Goal: Task Accomplishment & Management: Manage account settings

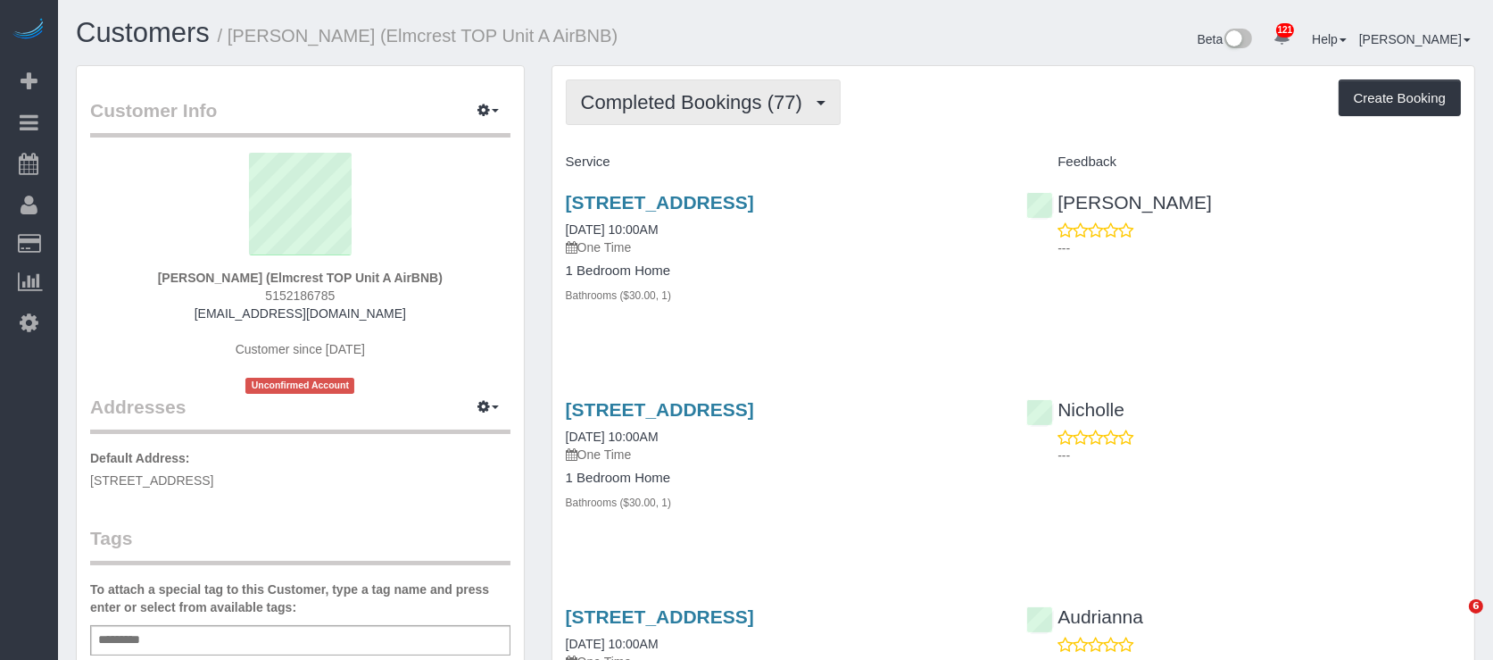
click at [630, 108] on span "Completed Bookings (77)" at bounding box center [696, 102] width 230 height 22
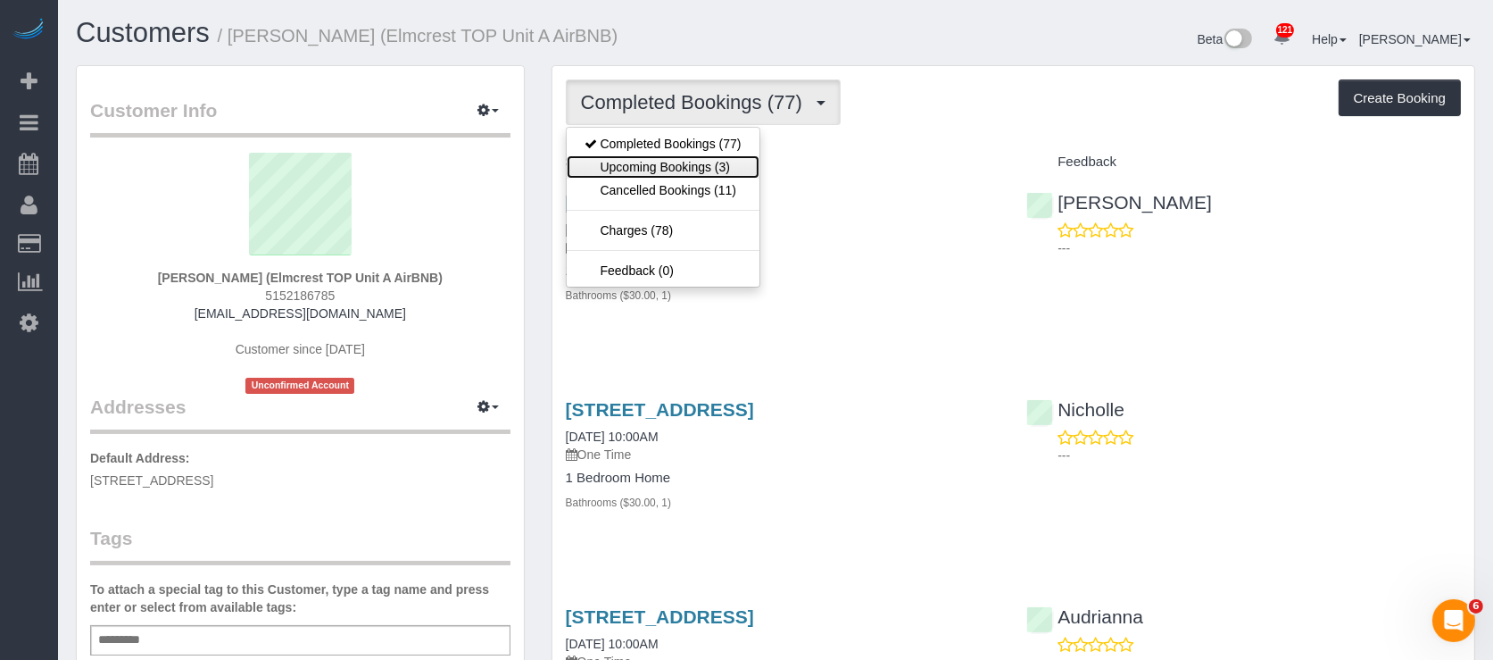
click at [653, 162] on link "Upcoming Bookings (3)" at bounding box center [663, 166] width 193 height 23
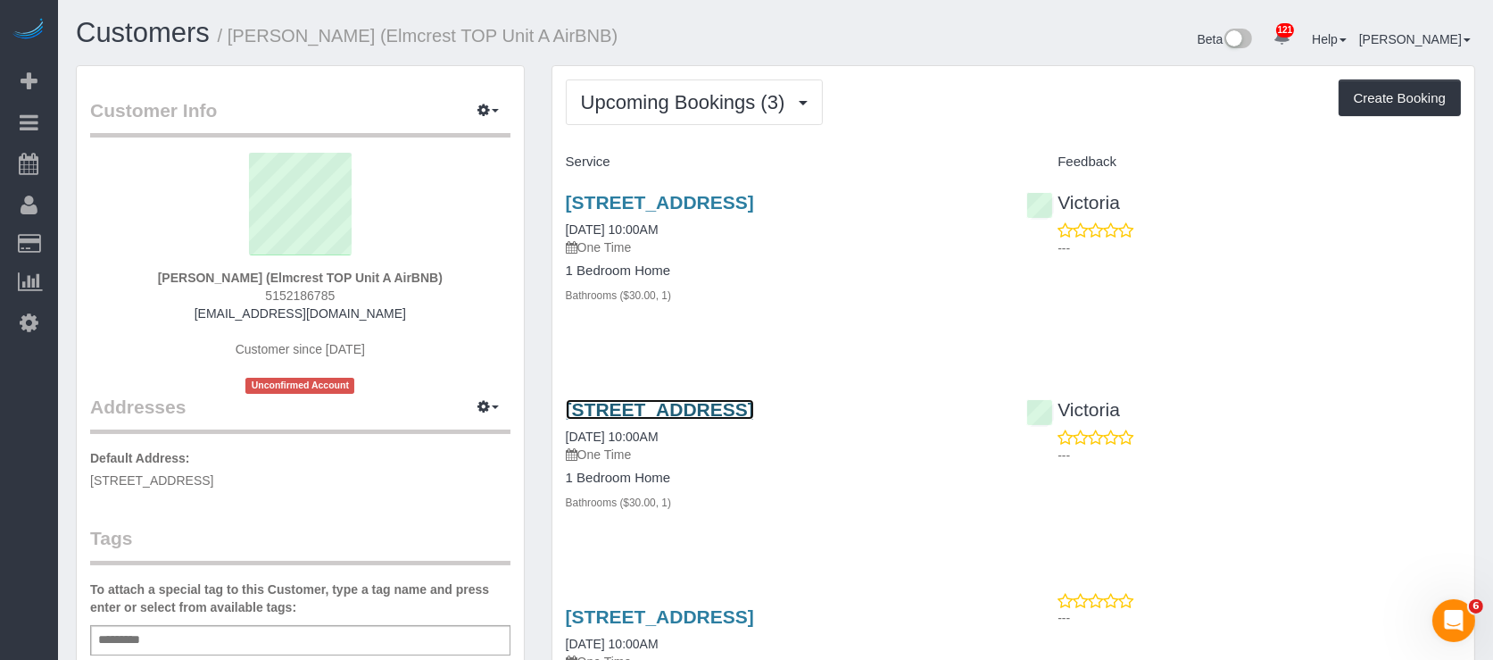
click at [754, 412] on link "6419 Elmcrest Drive, Windsor Heights, IA 50324" at bounding box center [660, 409] width 188 height 21
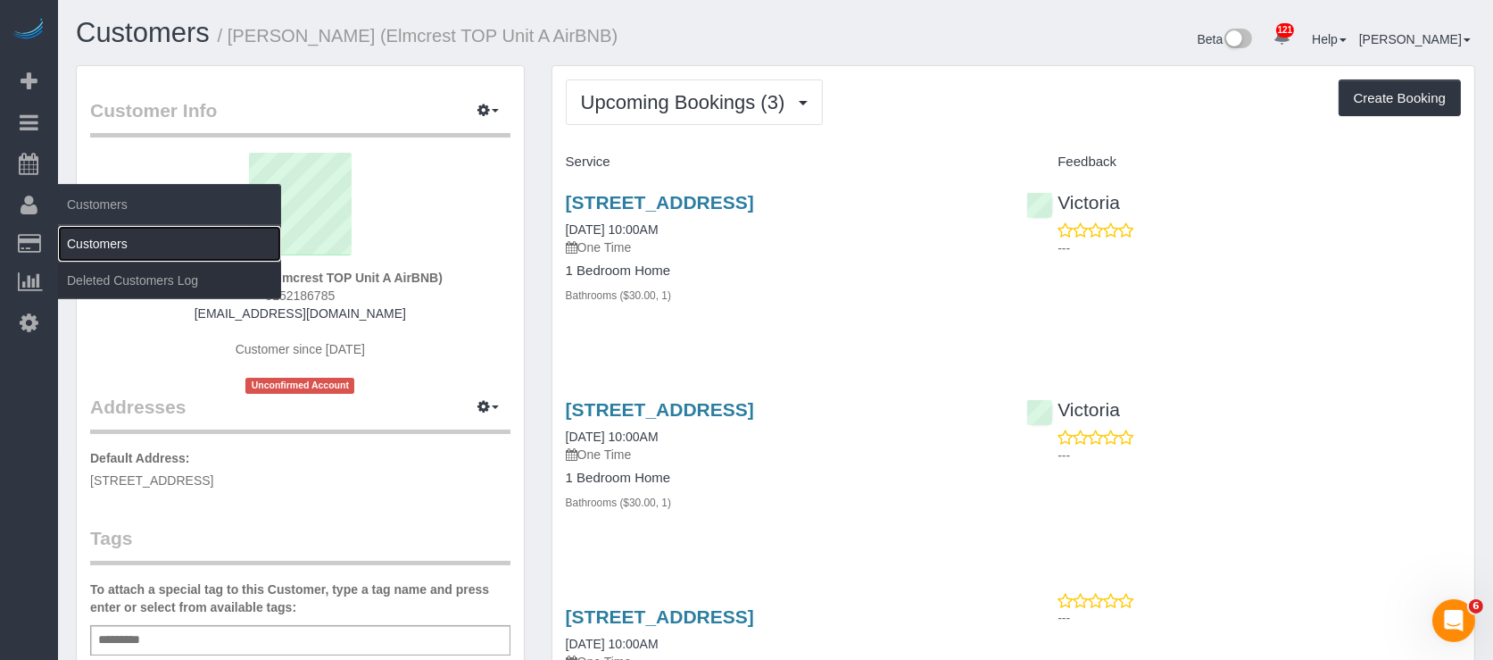
click at [96, 243] on link "Customers" at bounding box center [169, 244] width 223 height 36
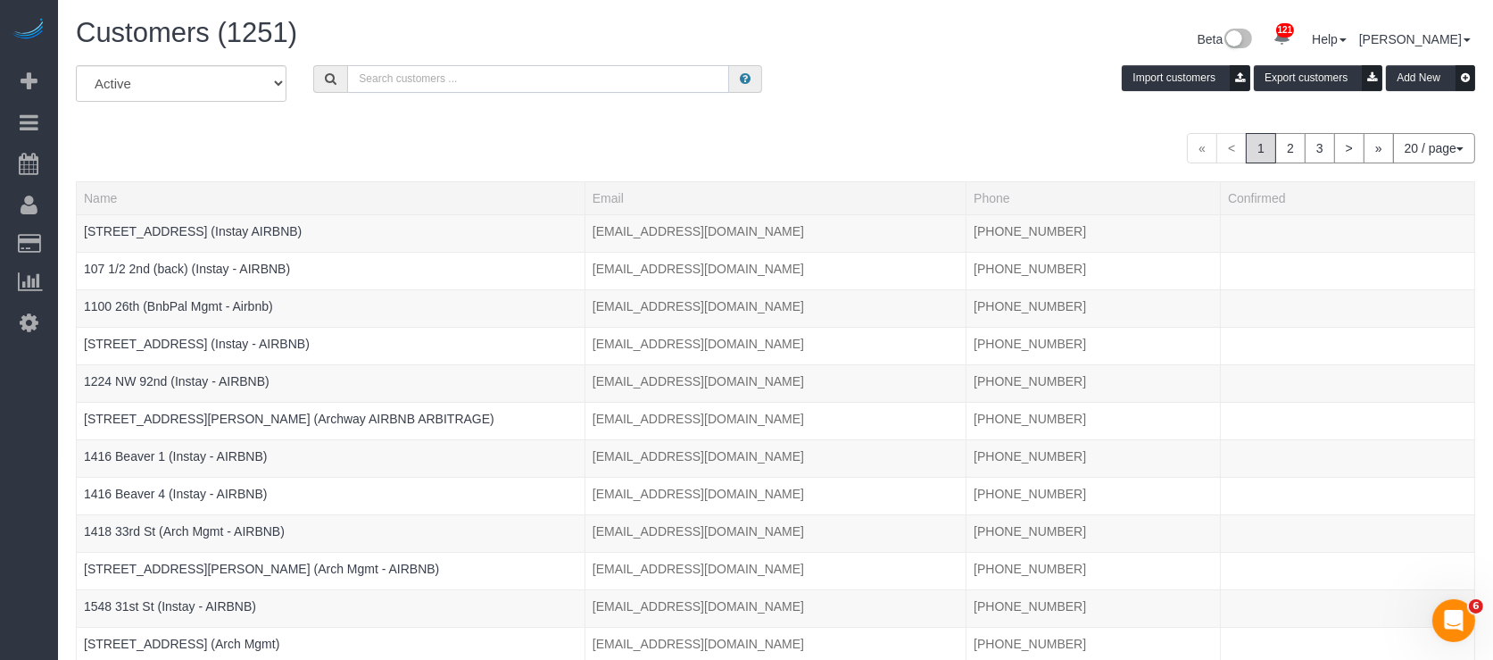
click at [385, 79] on input "text" at bounding box center [538, 79] width 382 height 28
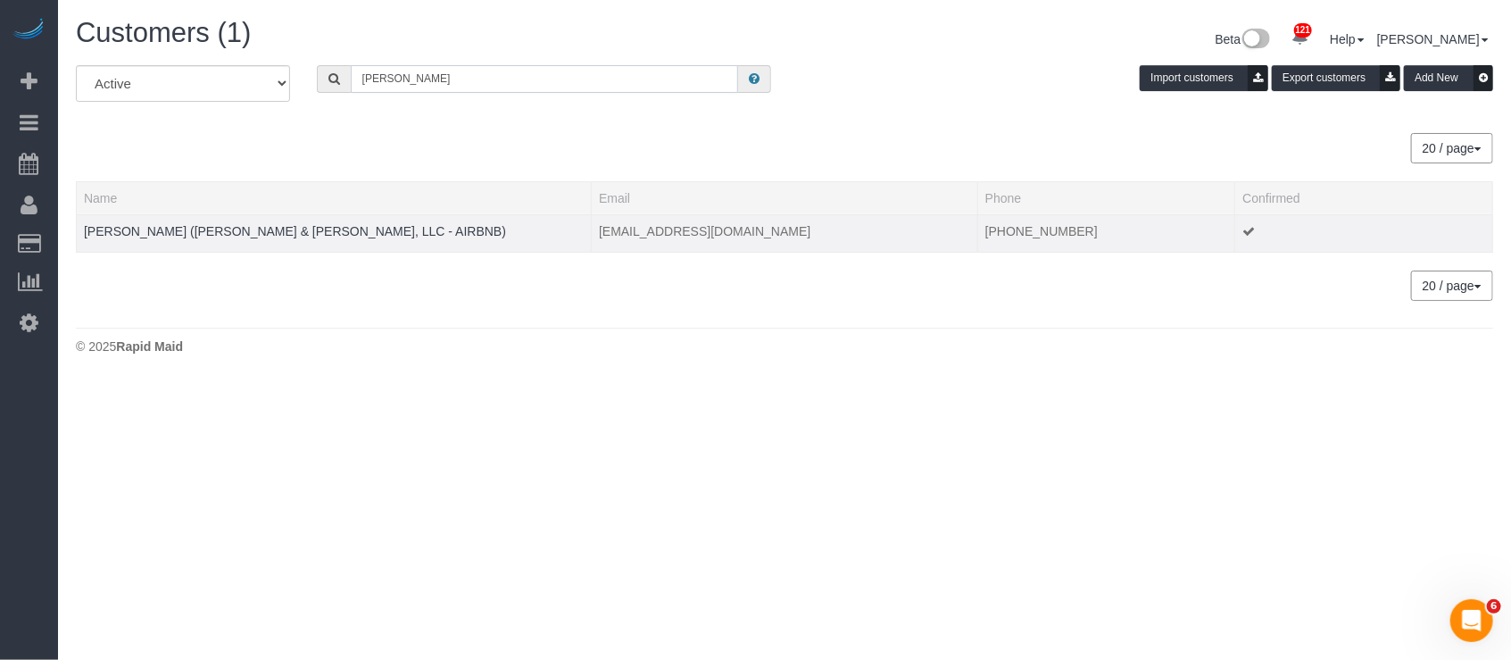
type input "haler"
click at [252, 222] on td "[PERSON_NAME] ([PERSON_NAME] & [PERSON_NAME], LLC - AIRBNB)" at bounding box center [334, 232] width 515 height 37
click at [263, 233] on link "[PERSON_NAME] ([PERSON_NAME] & [PERSON_NAME], LLC - AIRBNB)" at bounding box center [295, 231] width 422 height 14
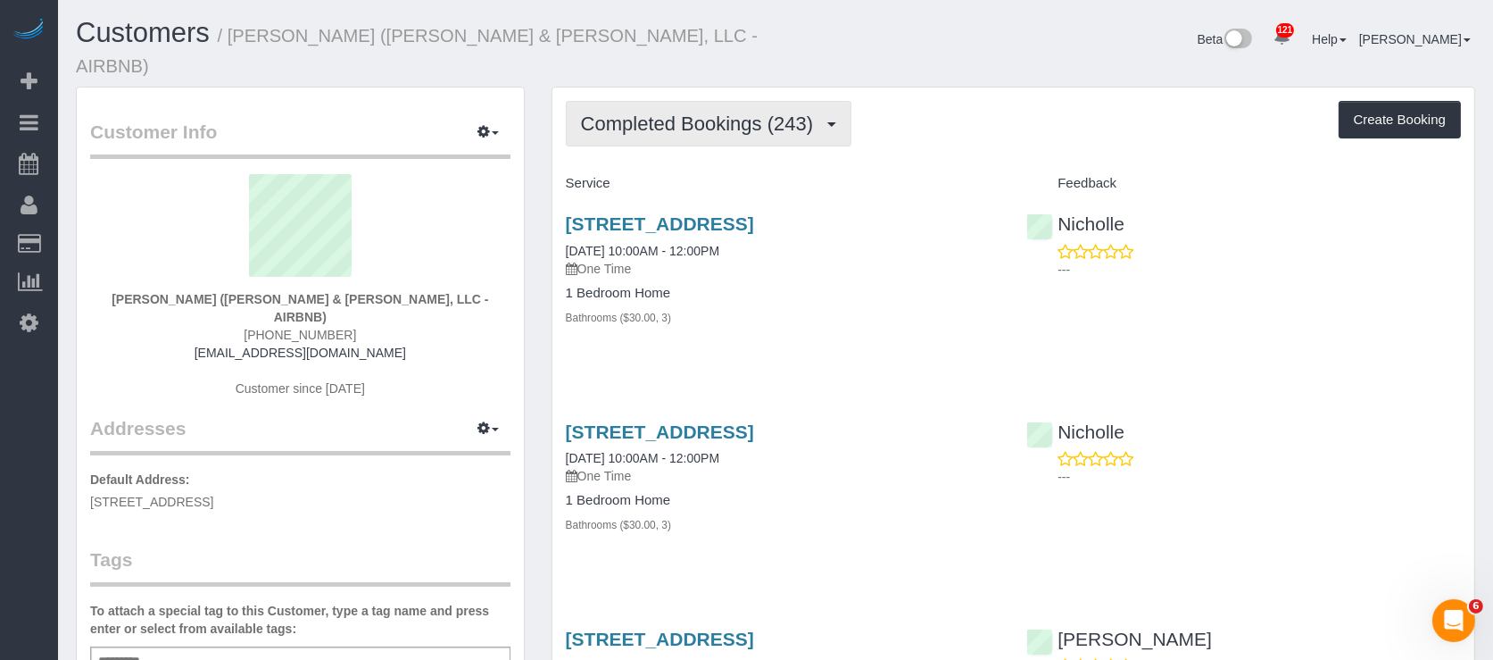
click at [657, 101] on button "Completed Bookings (243)" at bounding box center [709, 124] width 287 height 46
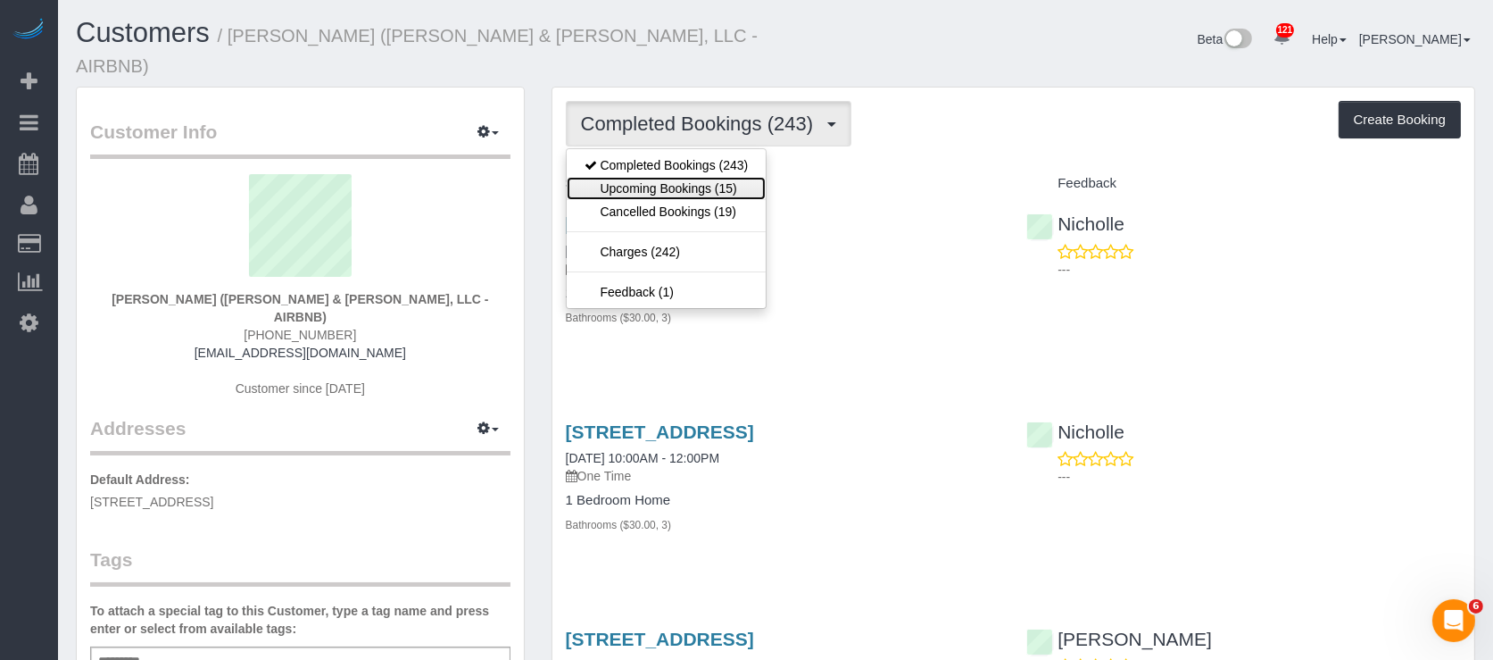
click at [706, 177] on link "Upcoming Bookings (15)" at bounding box center [667, 188] width 200 height 23
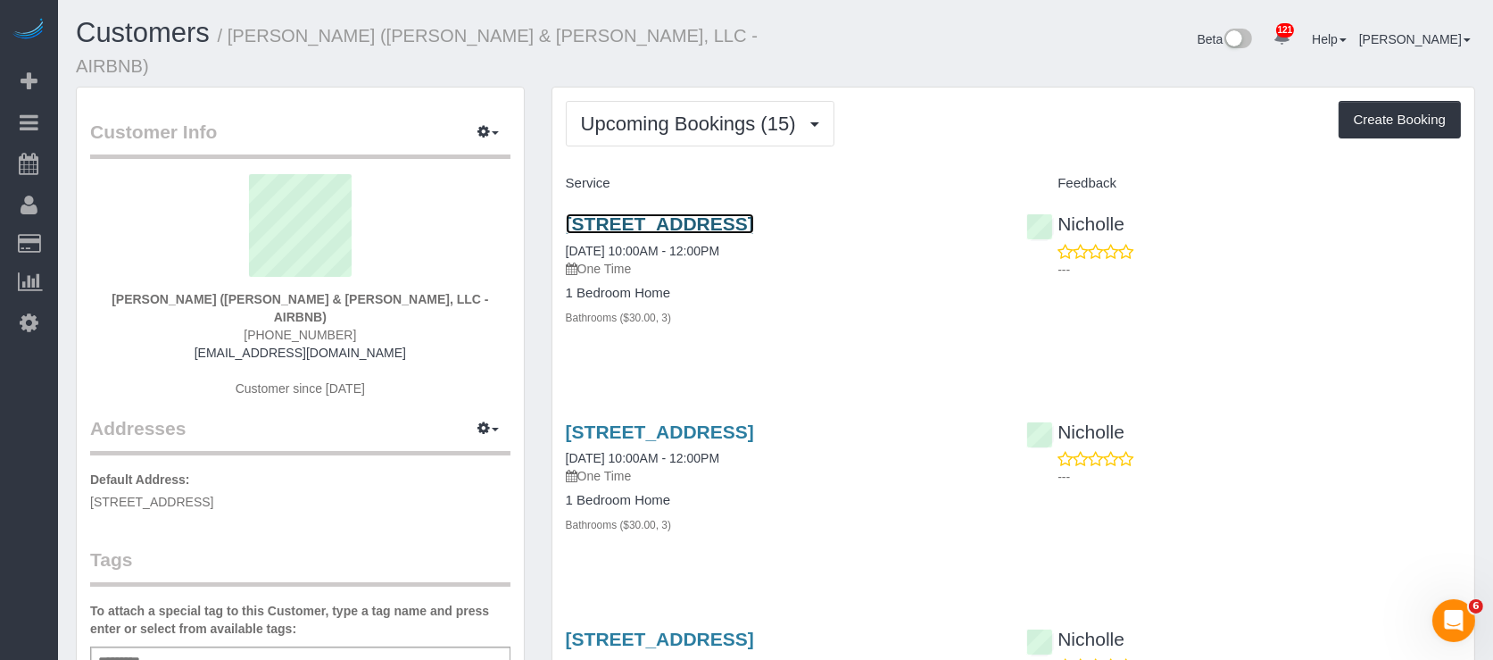
click at [740, 213] on link "[STREET_ADDRESS]" at bounding box center [660, 223] width 188 height 21
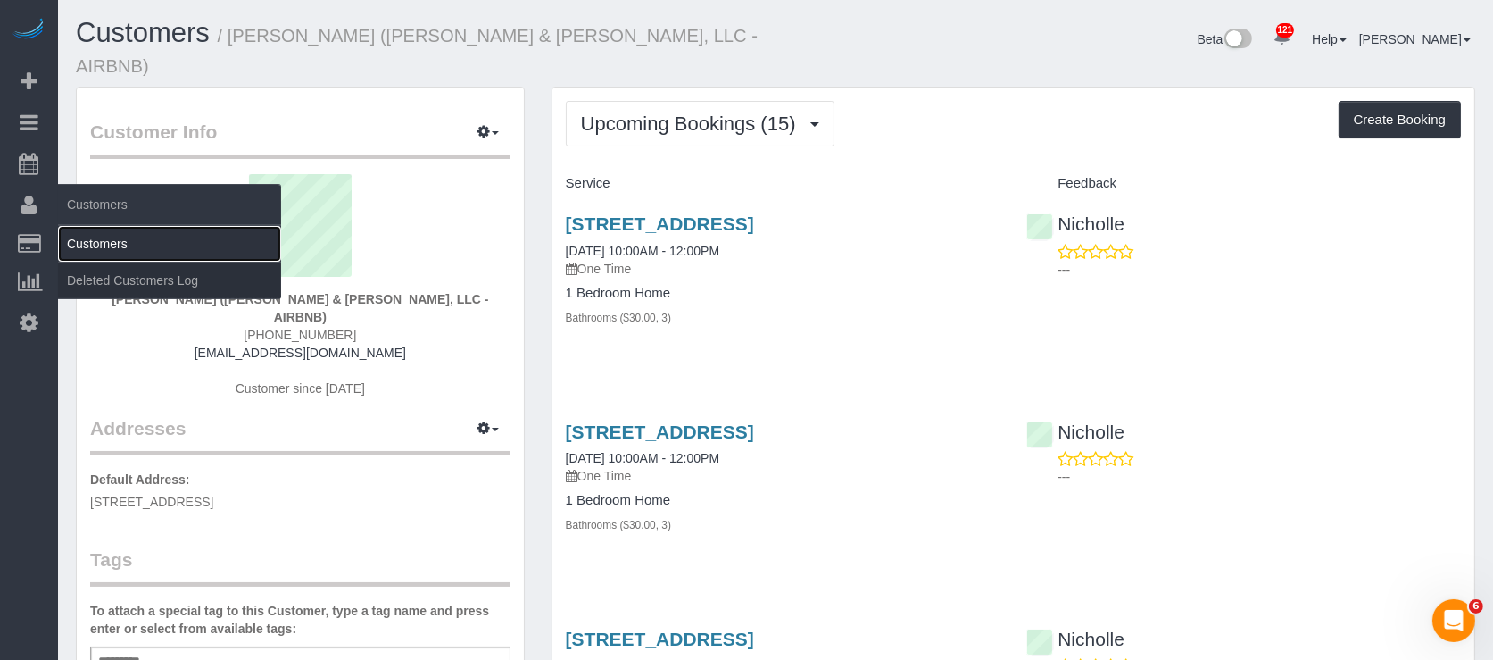
click at [99, 245] on link "Customers" at bounding box center [169, 244] width 223 height 36
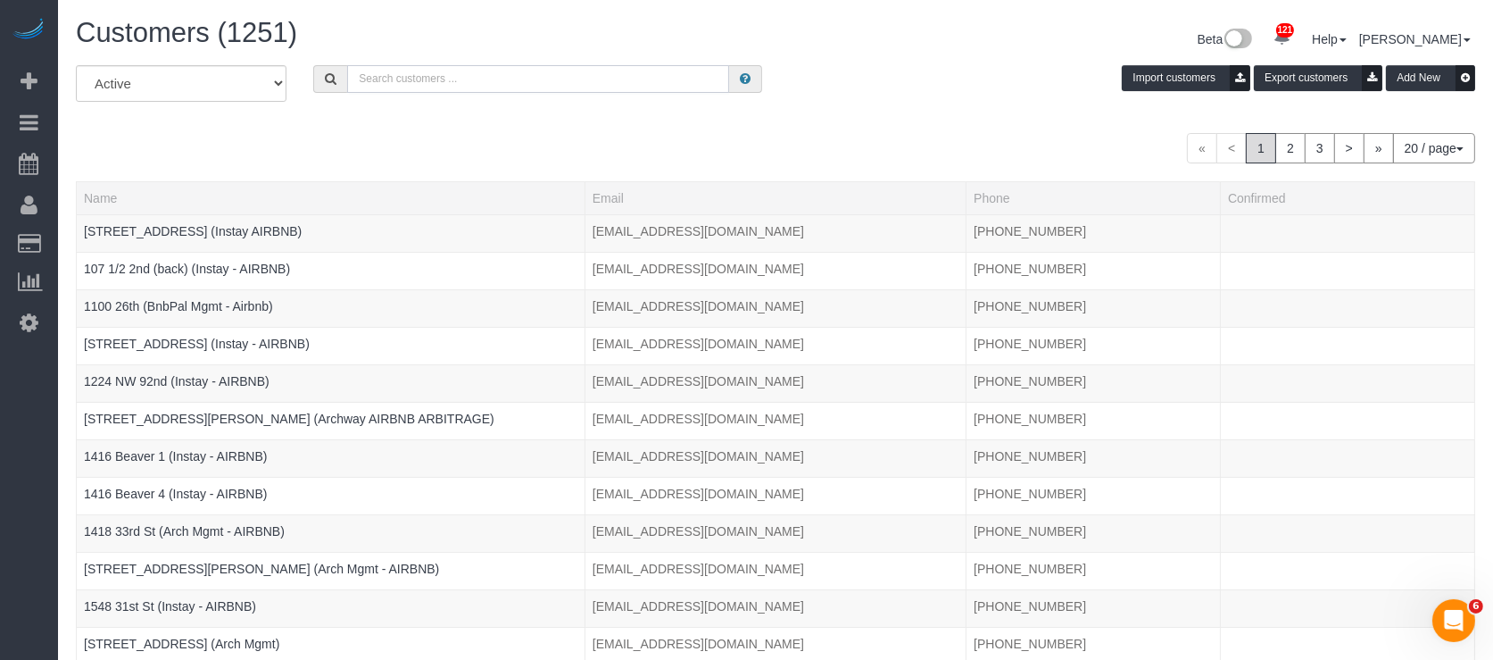
click at [369, 79] on input "text" at bounding box center [538, 79] width 382 height 28
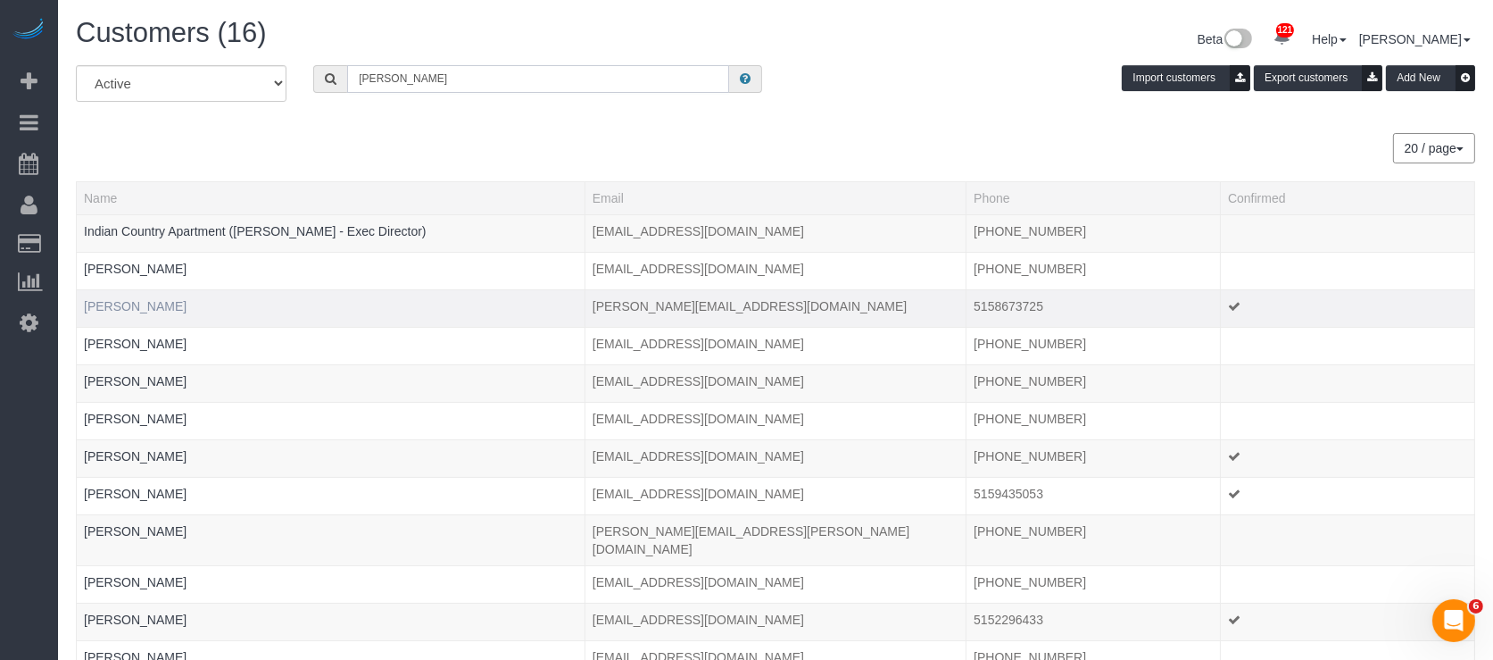
type input "jessica"
click at [116, 299] on link "Jessica Baldwin" at bounding box center [135, 306] width 103 height 14
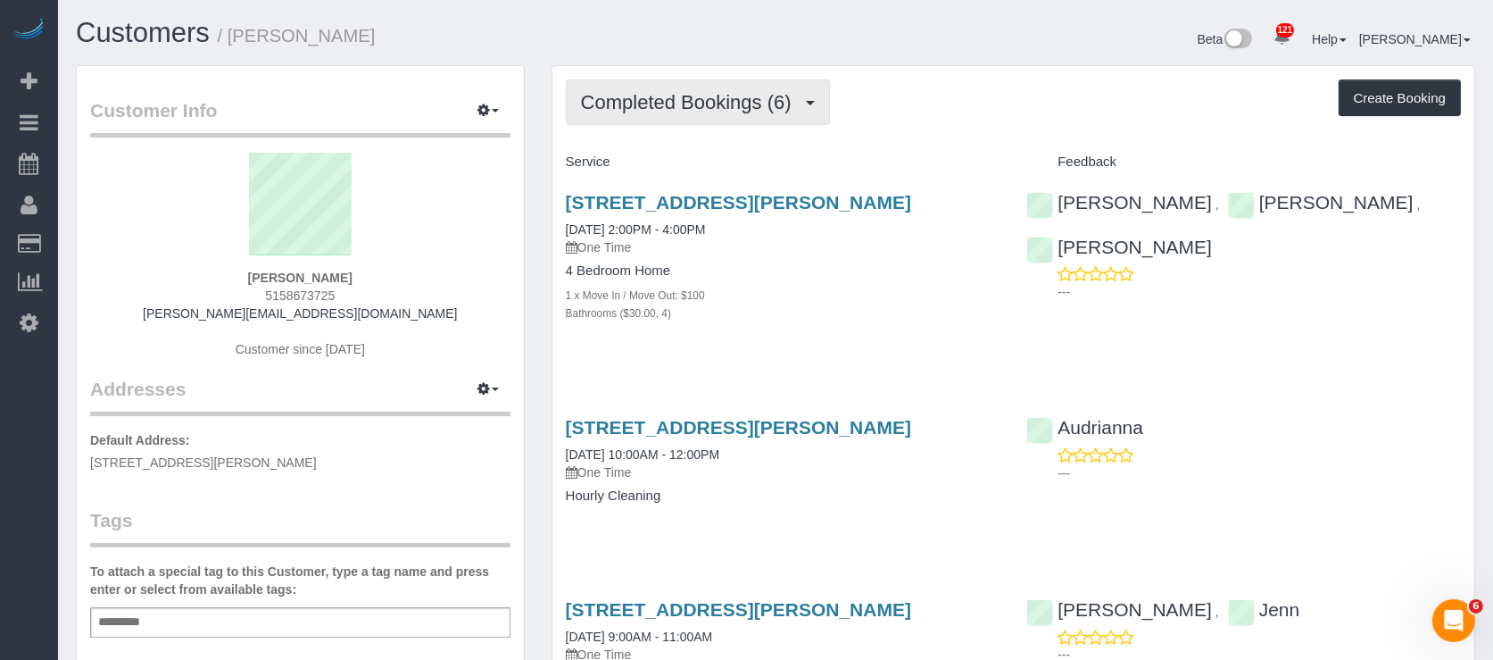
click at [739, 83] on button "Completed Bookings (6)" at bounding box center [698, 102] width 264 height 46
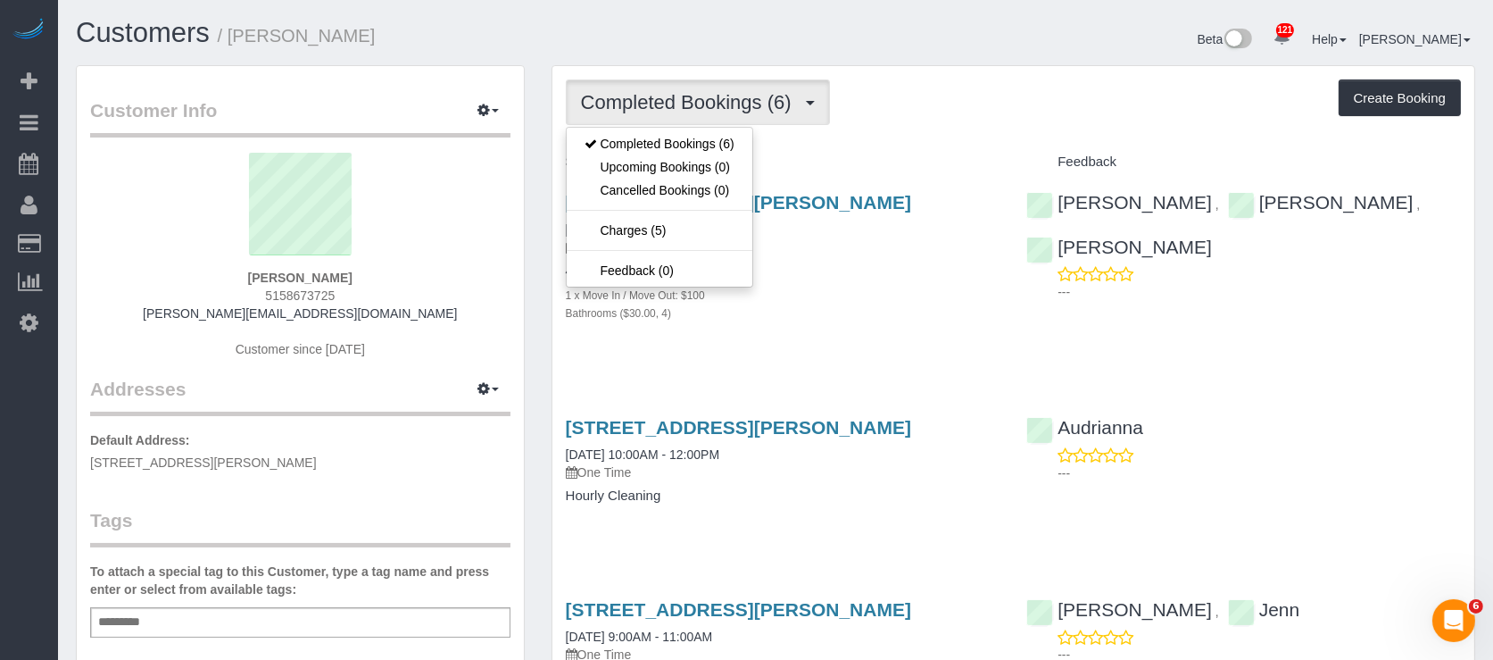
click at [909, 104] on div "Completed Bookings (6) Completed Bookings (6) Upcoming Bookings (0) Cancelled B…" at bounding box center [1013, 102] width 895 height 46
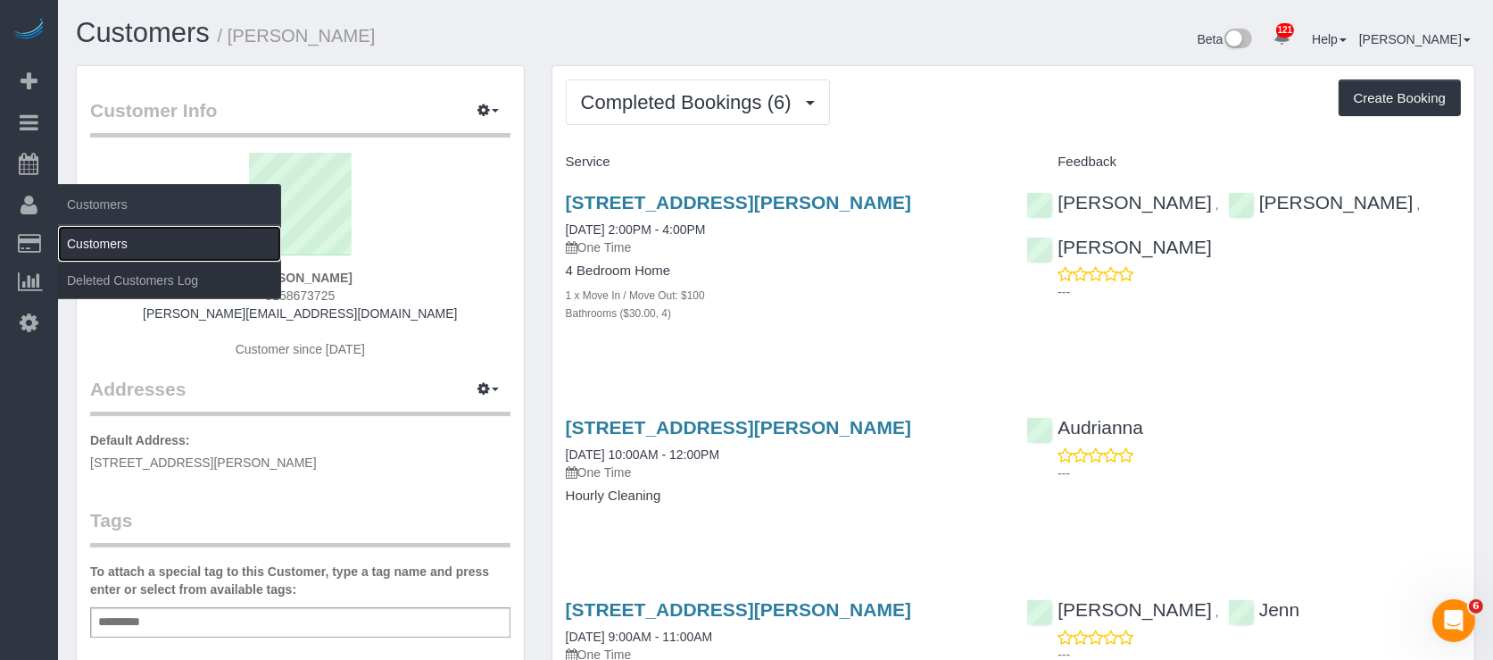
click at [107, 240] on link "Customers" at bounding box center [169, 244] width 223 height 36
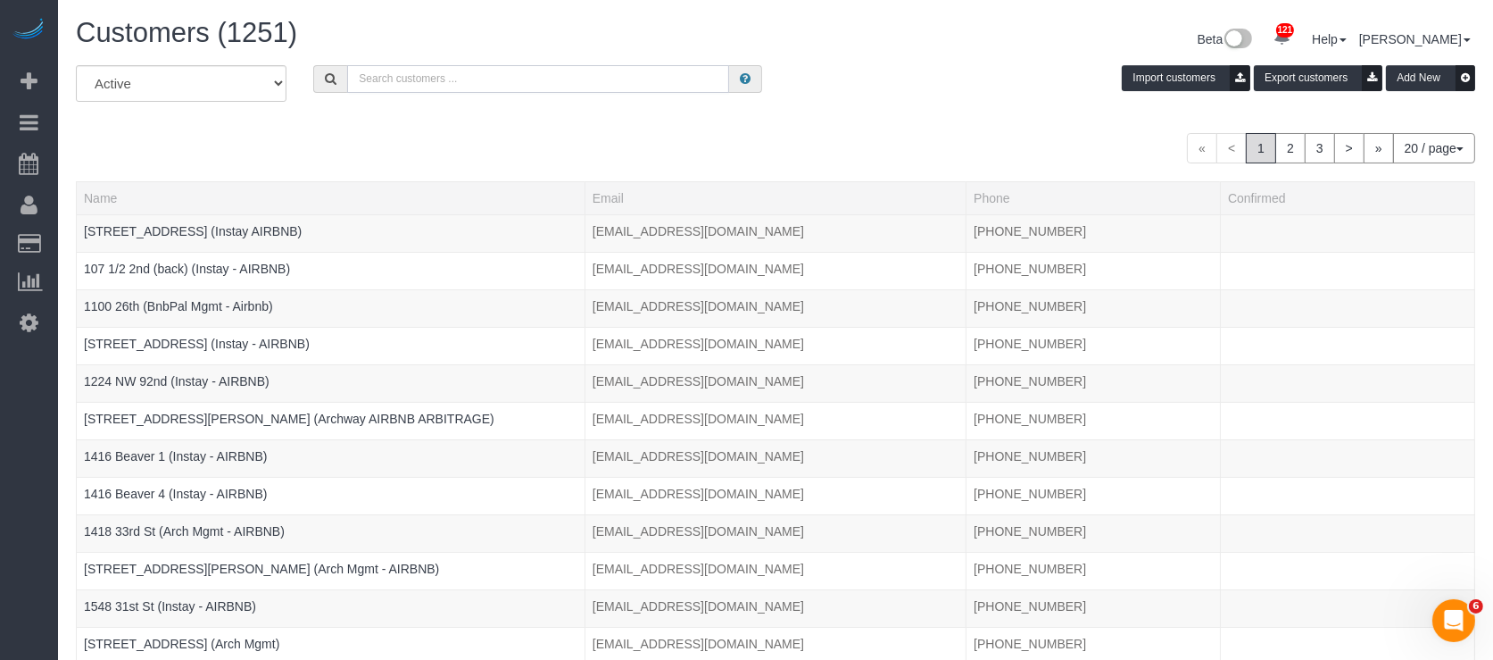
click at [358, 88] on input "text" at bounding box center [538, 79] width 382 height 28
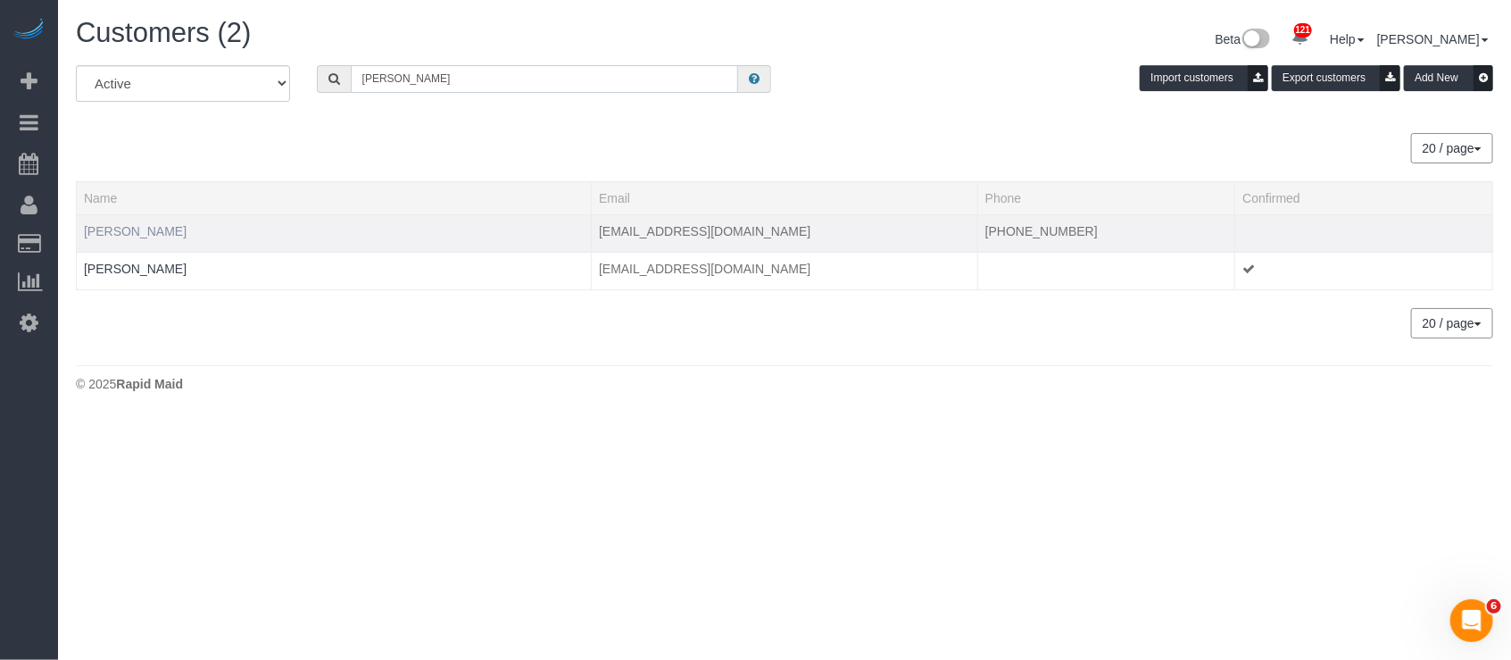
type input "macken"
click at [127, 229] on link "MacKenzie Davidson" at bounding box center [135, 231] width 103 height 14
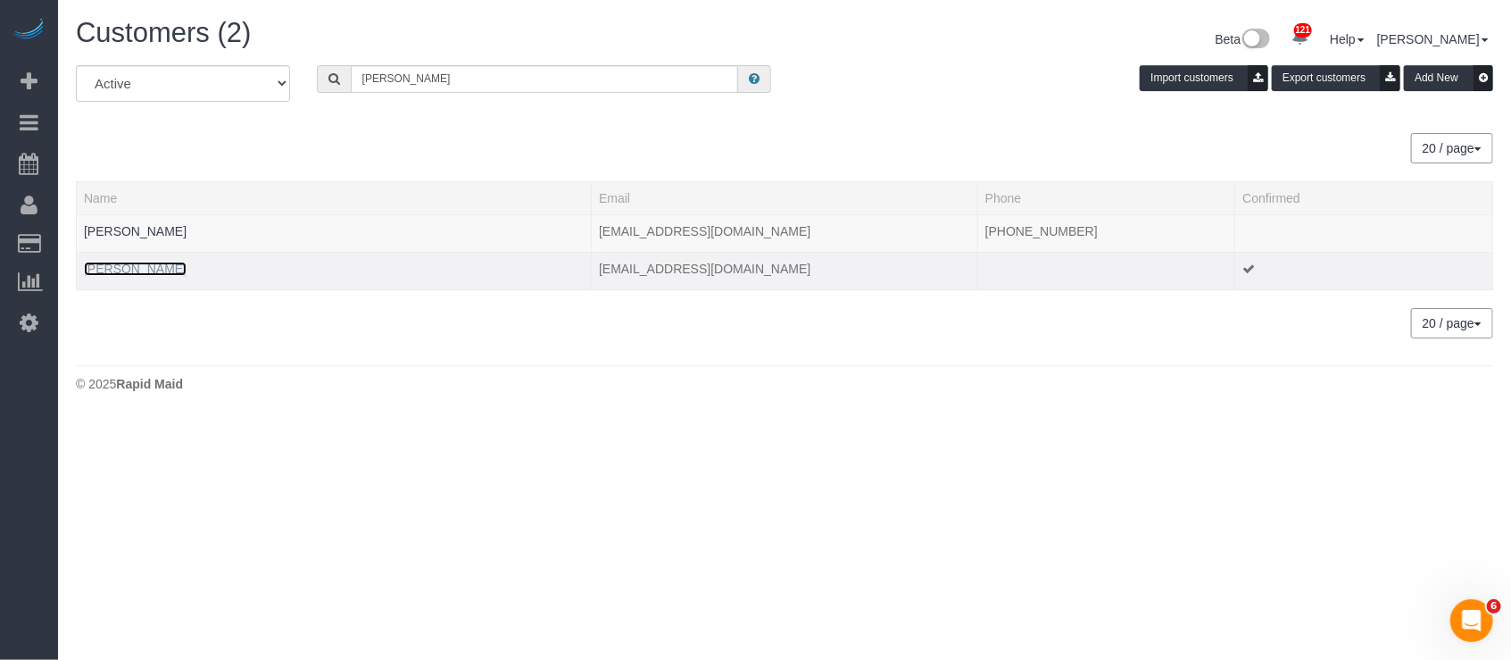
click at [111, 266] on link "Mackenzie Sedlock" at bounding box center [135, 269] width 103 height 14
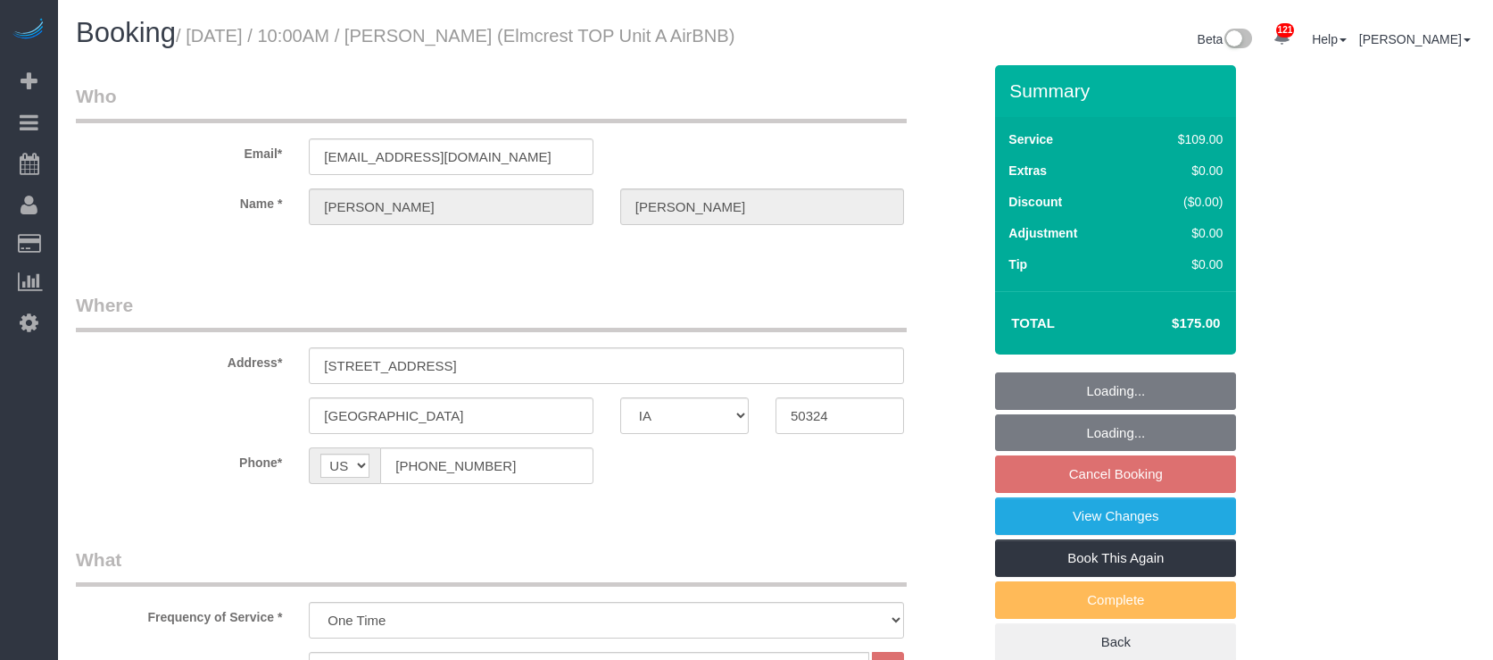
select select "IA"
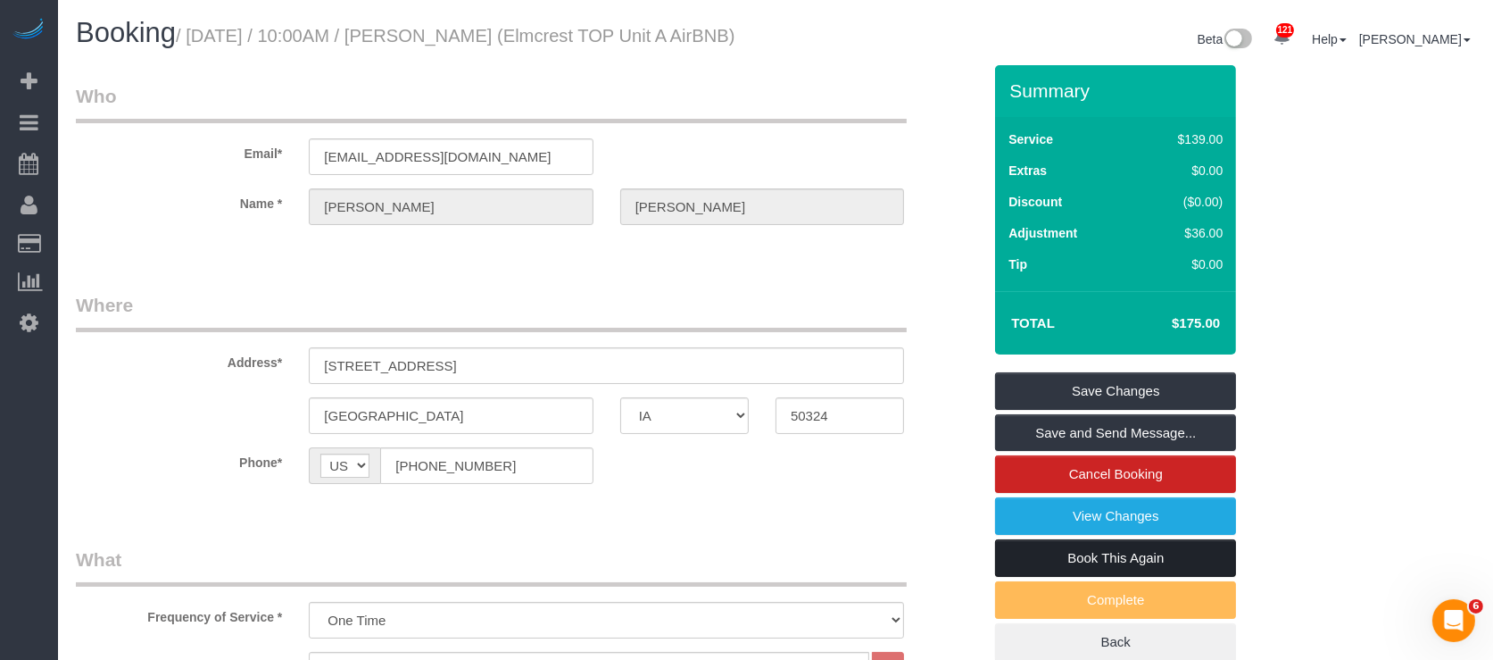
click at [1140, 577] on link "Book This Again" at bounding box center [1115, 557] width 241 height 37
select select "IA"
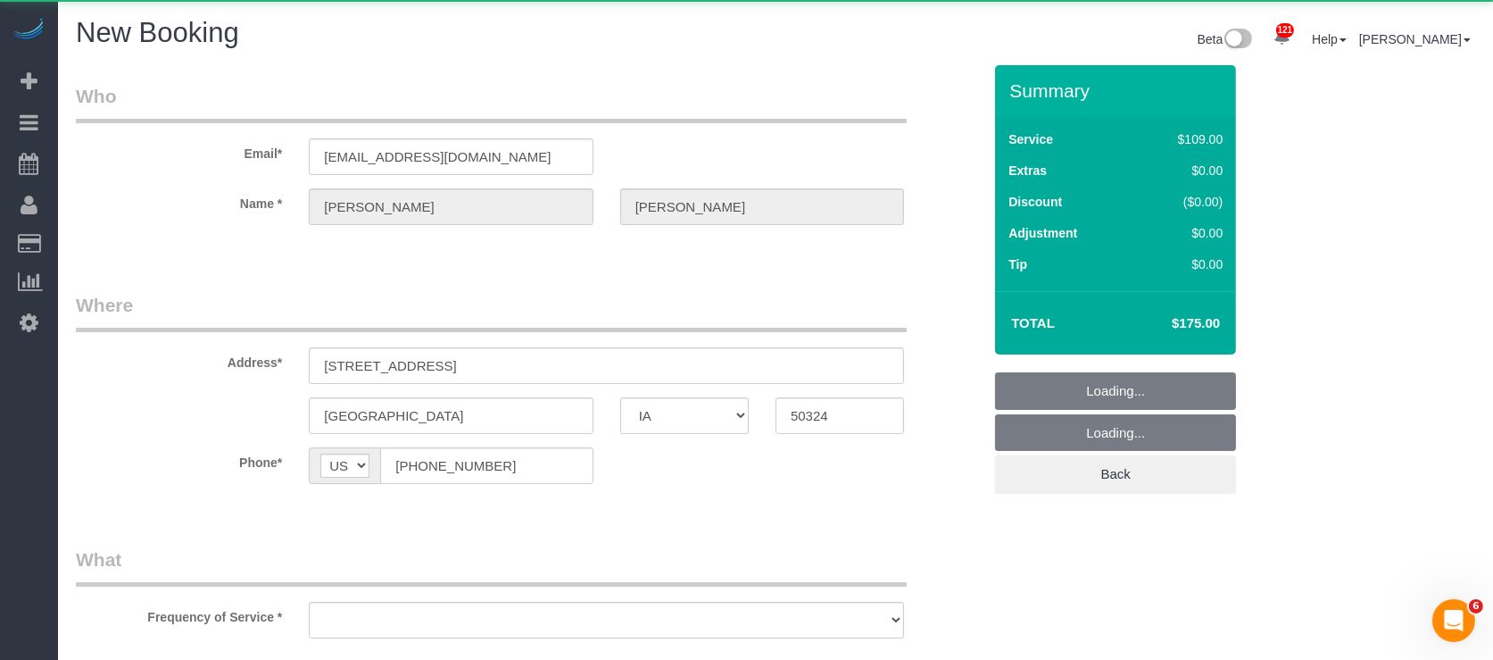
select select "string:fspay"
select select "object:1429"
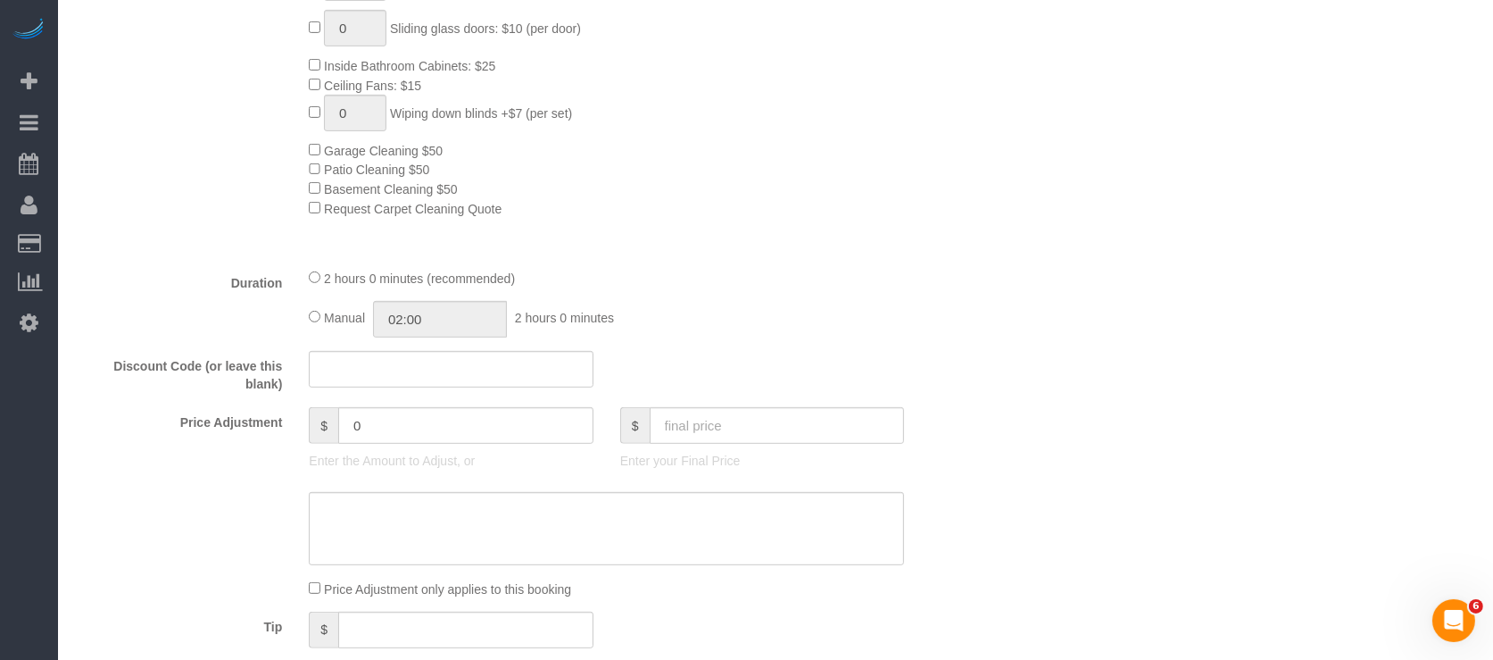
scroll to position [959, 0]
click at [762, 439] on input "text" at bounding box center [777, 424] width 255 height 37
type input "175"
type input "36"
click at [671, 624] on div "Tip $" at bounding box center [528, 631] width 933 height 40
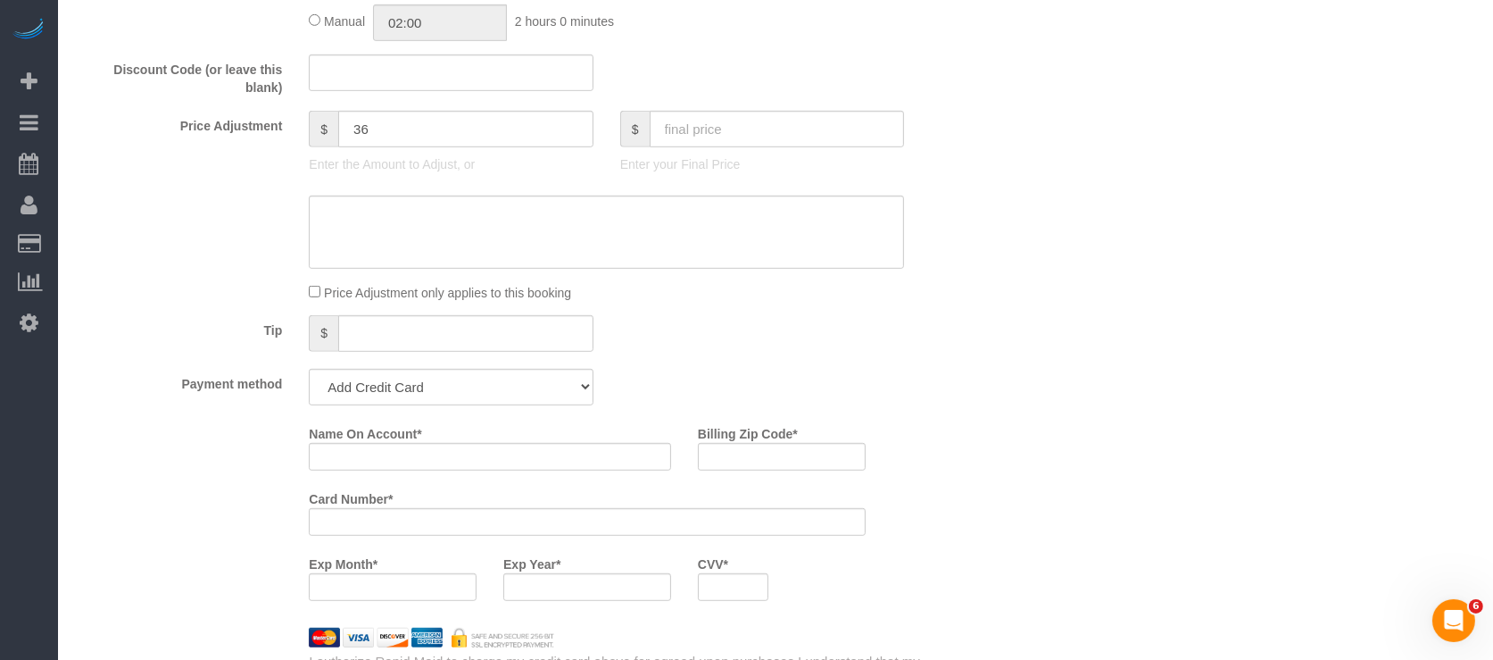
scroll to position [1255, 0]
click at [388, 404] on select "Add Credit Card Cash Check Paypal" at bounding box center [451, 386] width 284 height 37
select select "string:check"
click at [309, 378] on select "Add Credit Card Cash Check Paypal" at bounding box center [451, 386] width 284 height 37
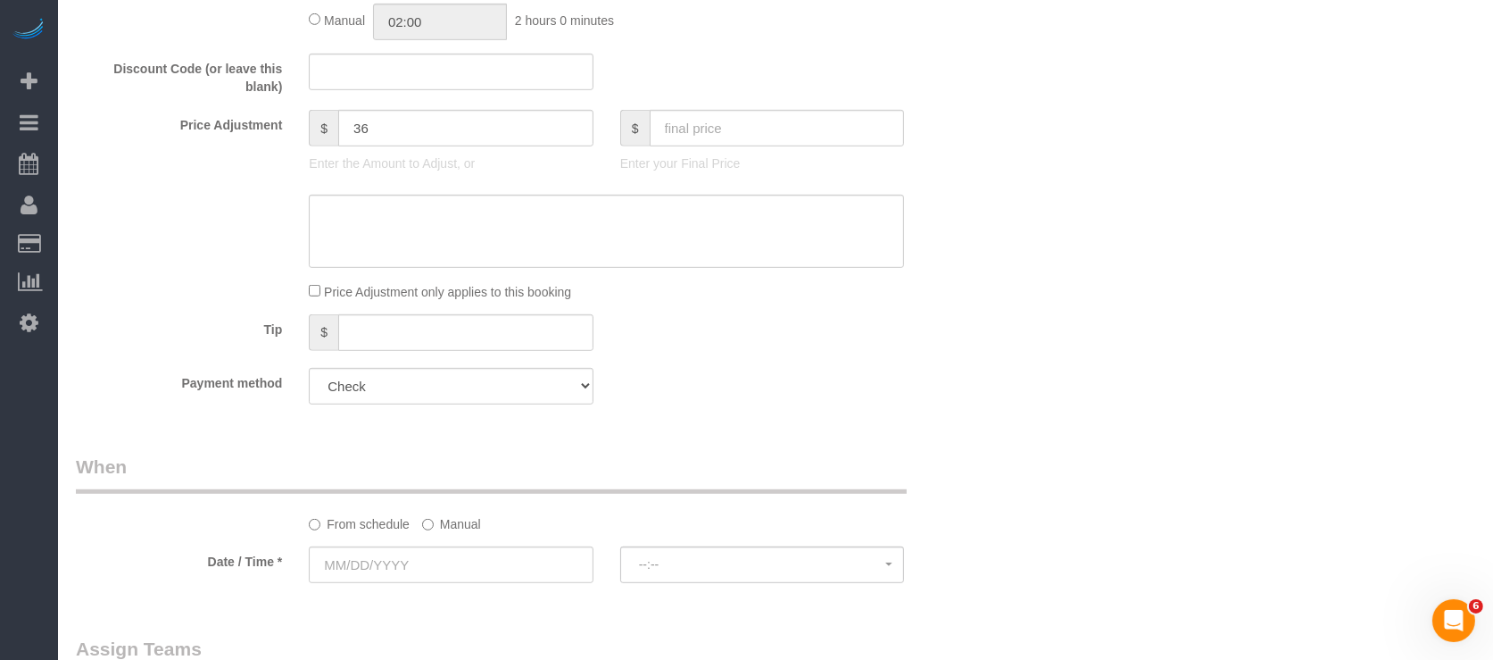
click at [437, 527] on label "Manual" at bounding box center [451, 521] width 59 height 24
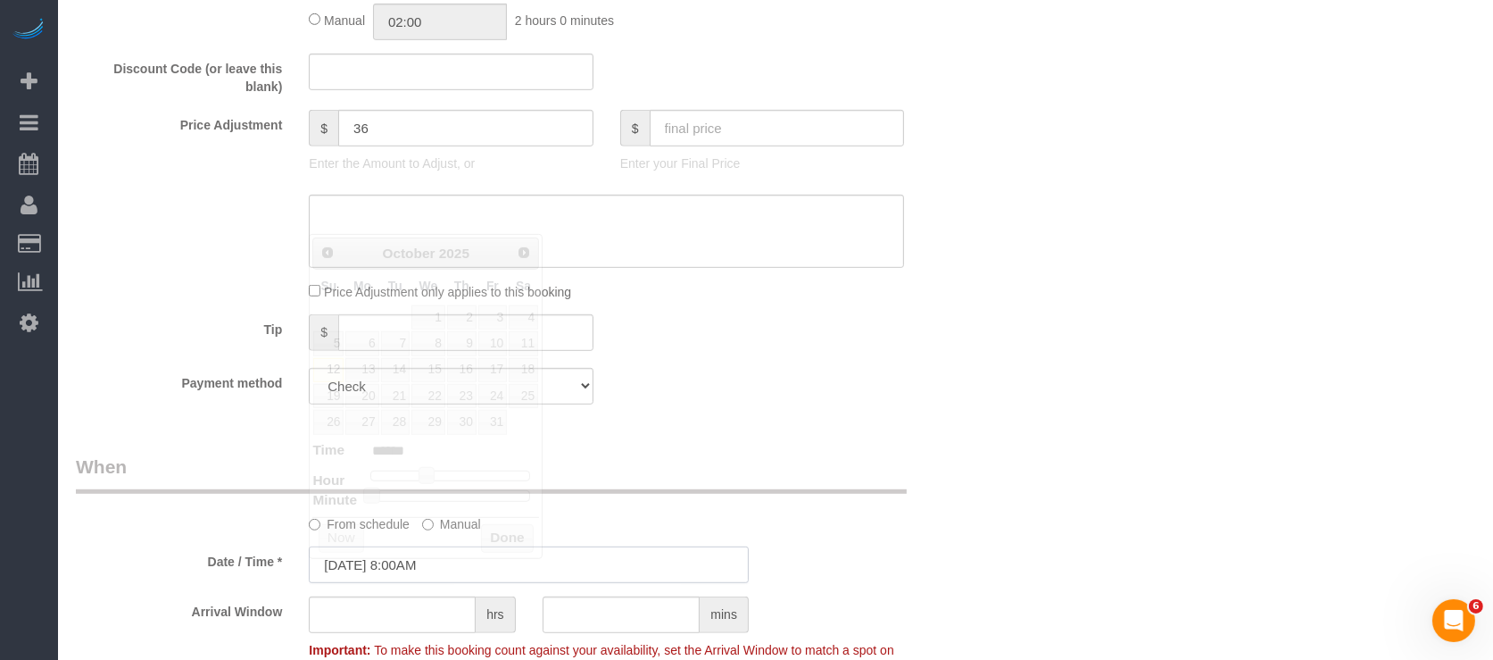
click at [381, 570] on input "[DATE] 8:00AM" at bounding box center [529, 564] width 440 height 37
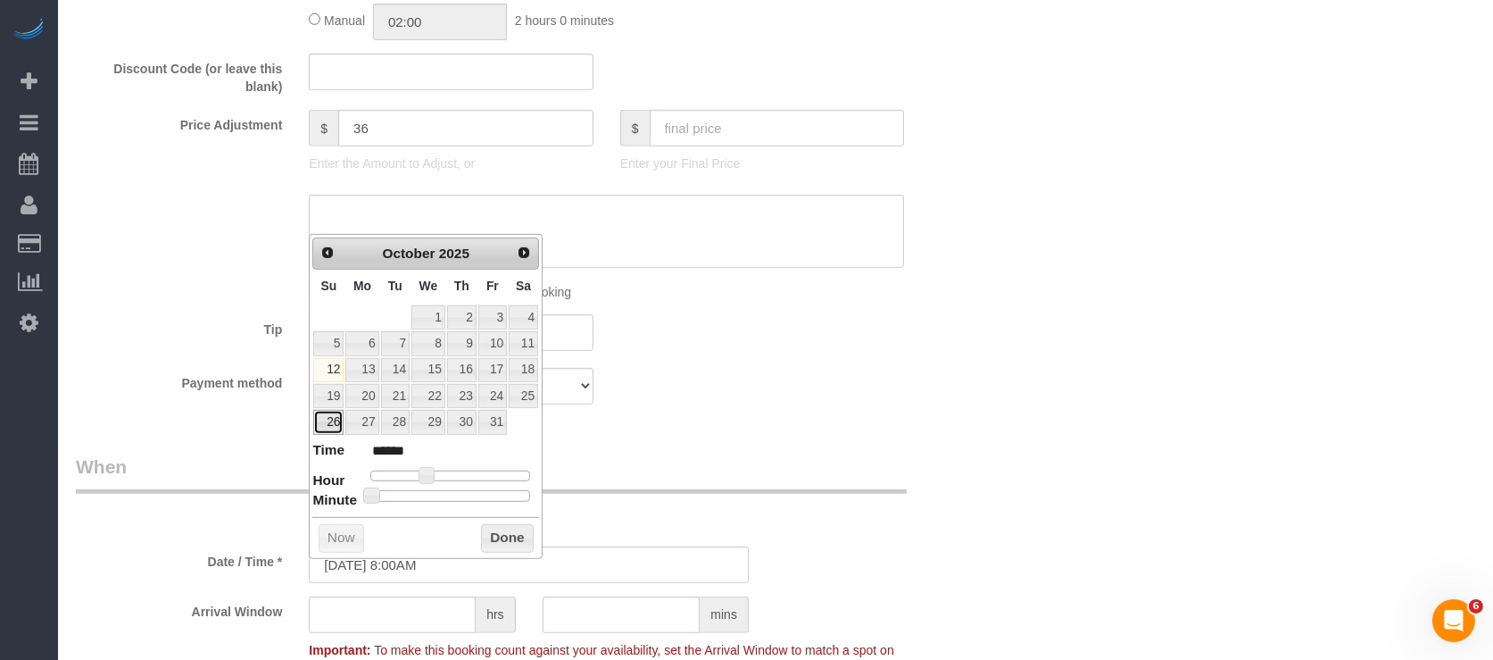
click at [324, 413] on link "26" at bounding box center [328, 422] width 30 height 24
type input "10/26/2025 9:00AM"
type input "******"
type input "10/26/2025 10:00AM"
type input "*******"
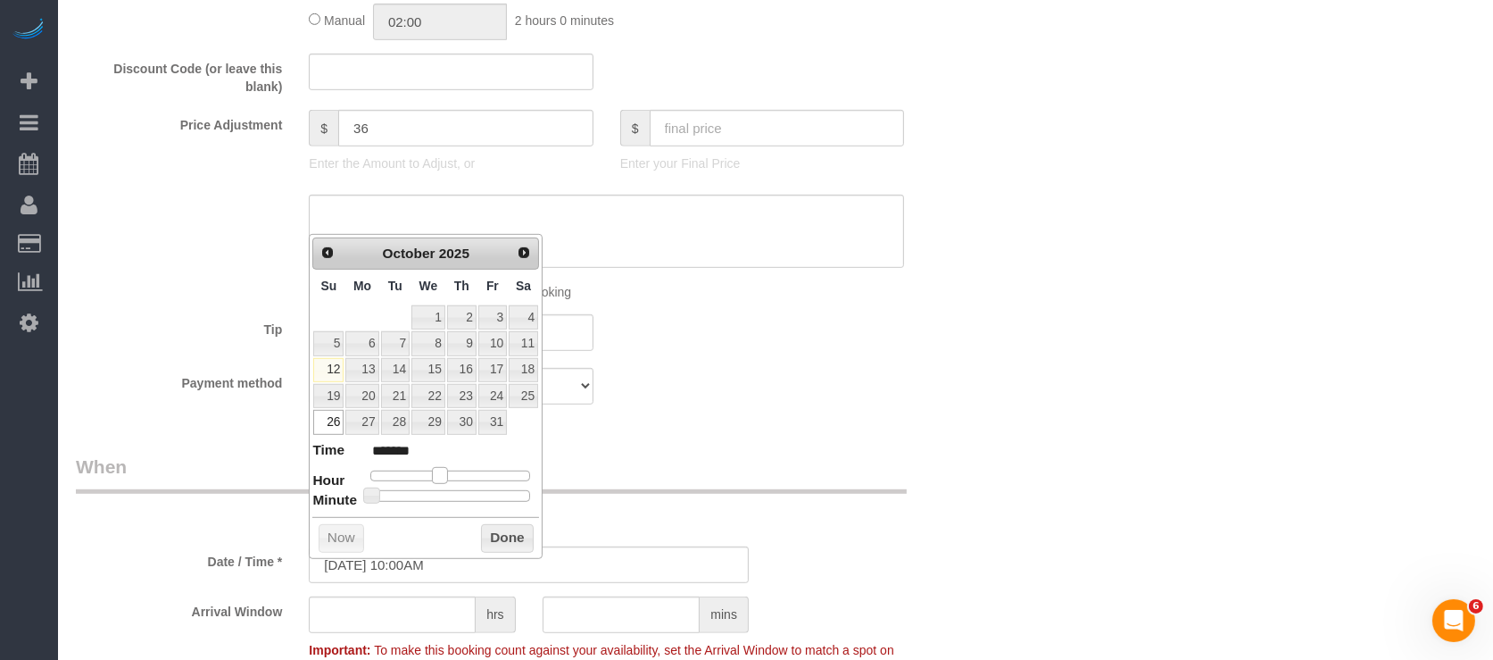
drag, startPoint x: 424, startPoint y: 476, endPoint x: 437, endPoint y: 475, distance: 13.4
click at [437, 475] on span at bounding box center [440, 475] width 16 height 16
click at [503, 538] on button "Done" at bounding box center [507, 538] width 53 height 29
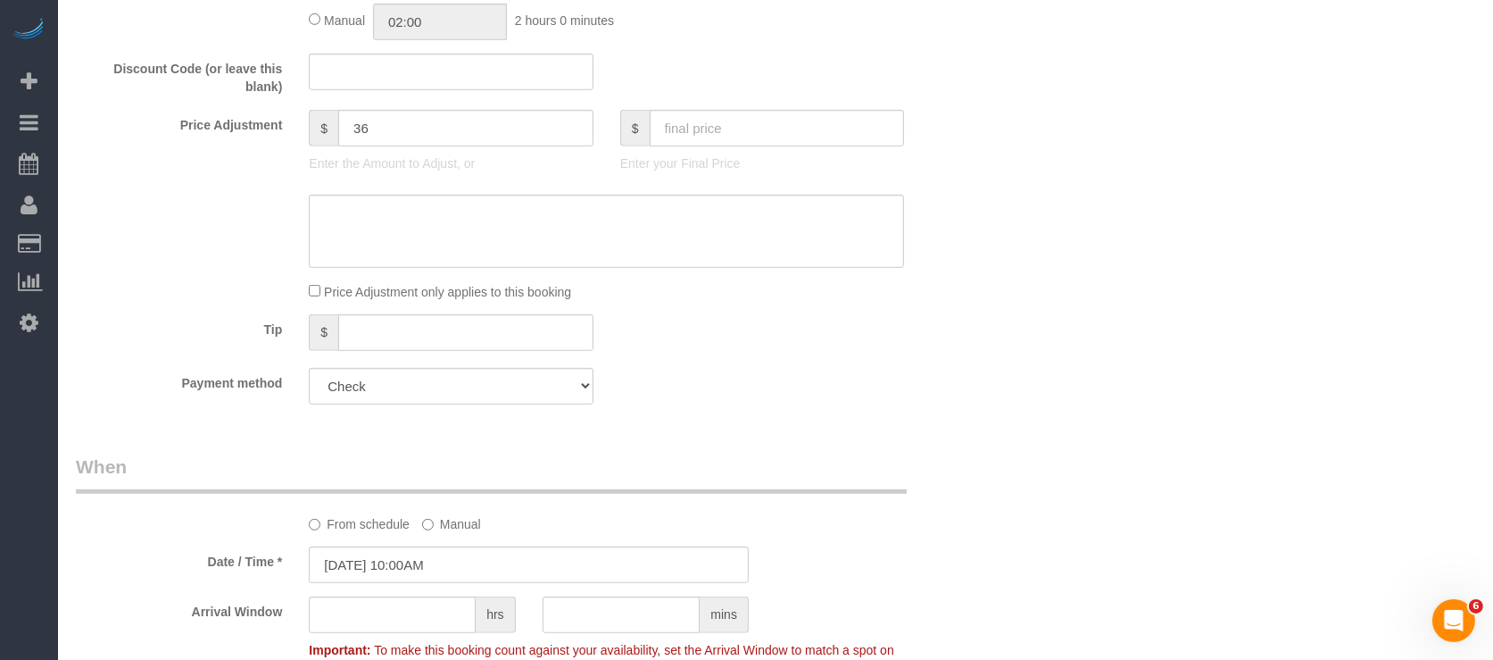
click at [1046, 528] on div "Who Email* fakeemail02@gmail.com Name * Shelbi Pitts Where Address* 6419 Elmcre…" at bounding box center [776, 244] width 1400 height 2869
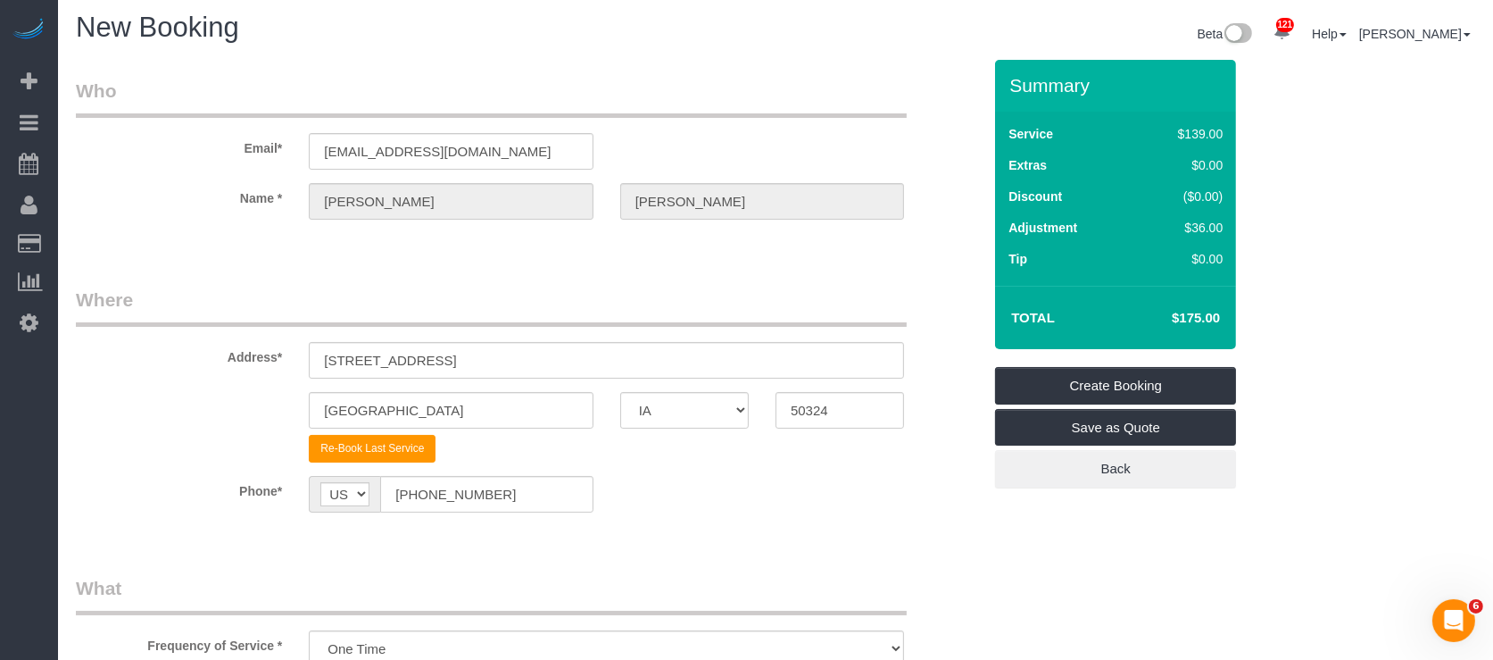
scroll to position [0, 0]
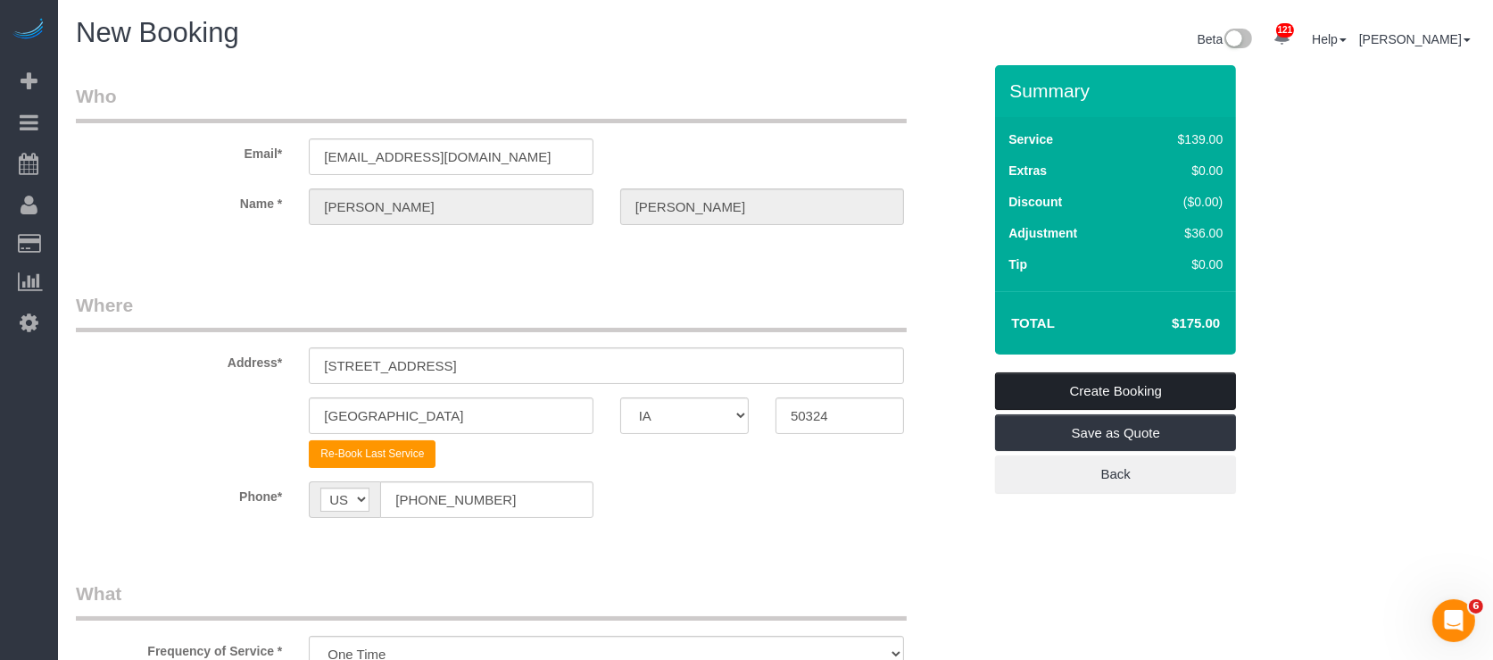
click at [1061, 379] on link "Create Booking" at bounding box center [1115, 390] width 241 height 37
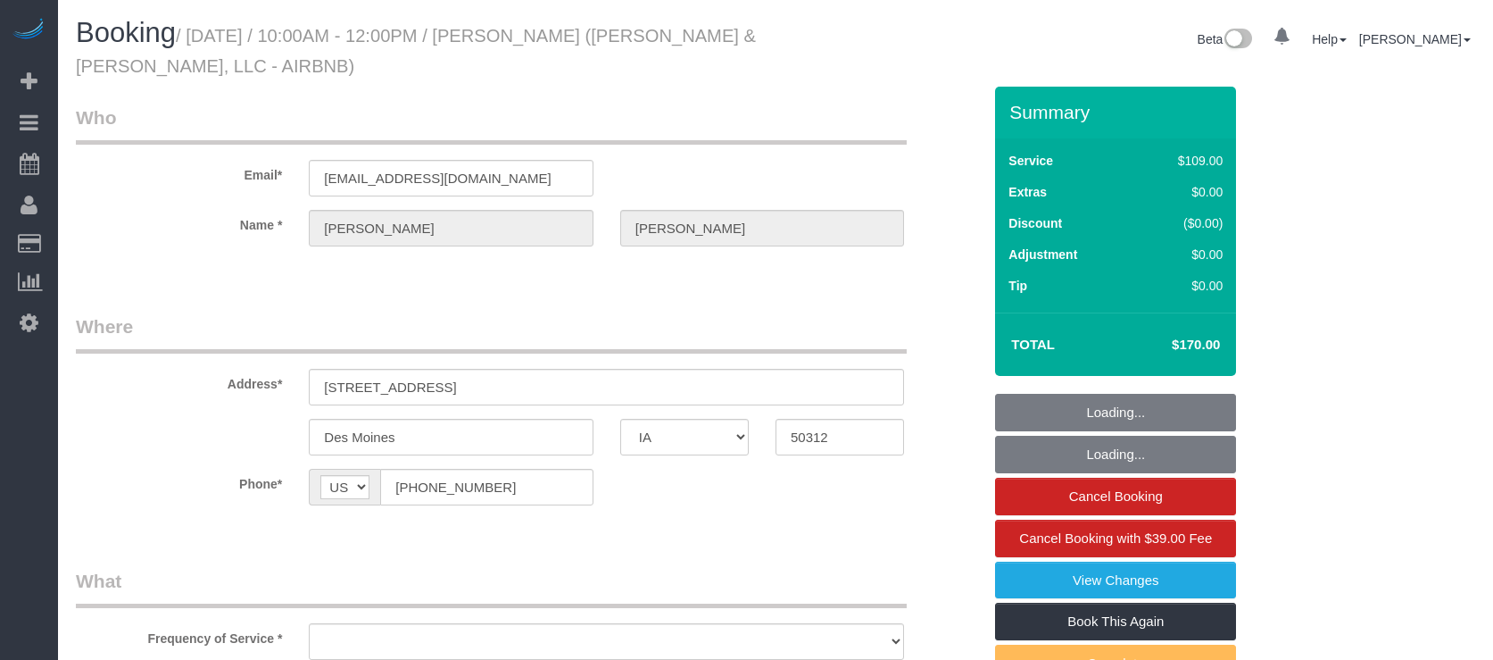
select select "IA"
select select "object:794"
select select "3"
select select "spot1"
select select "object:948"
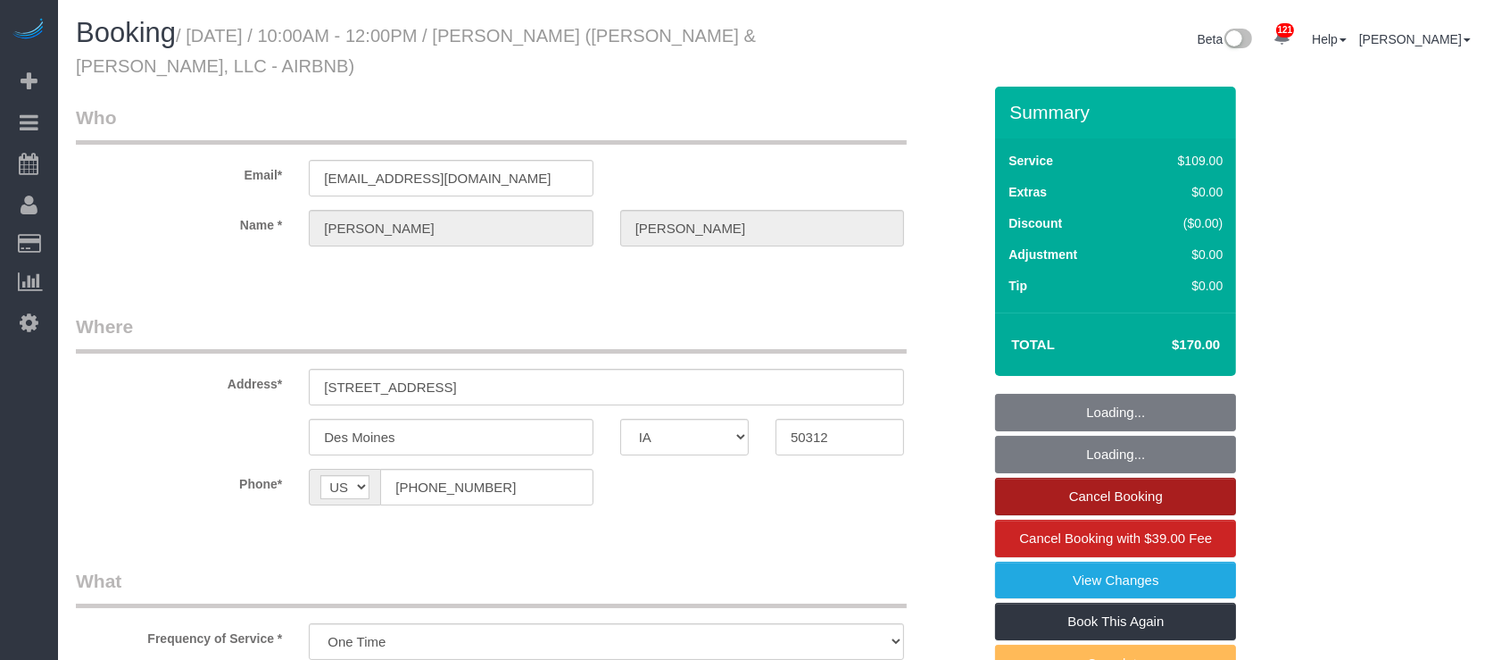
select select "spot14"
select select "3"
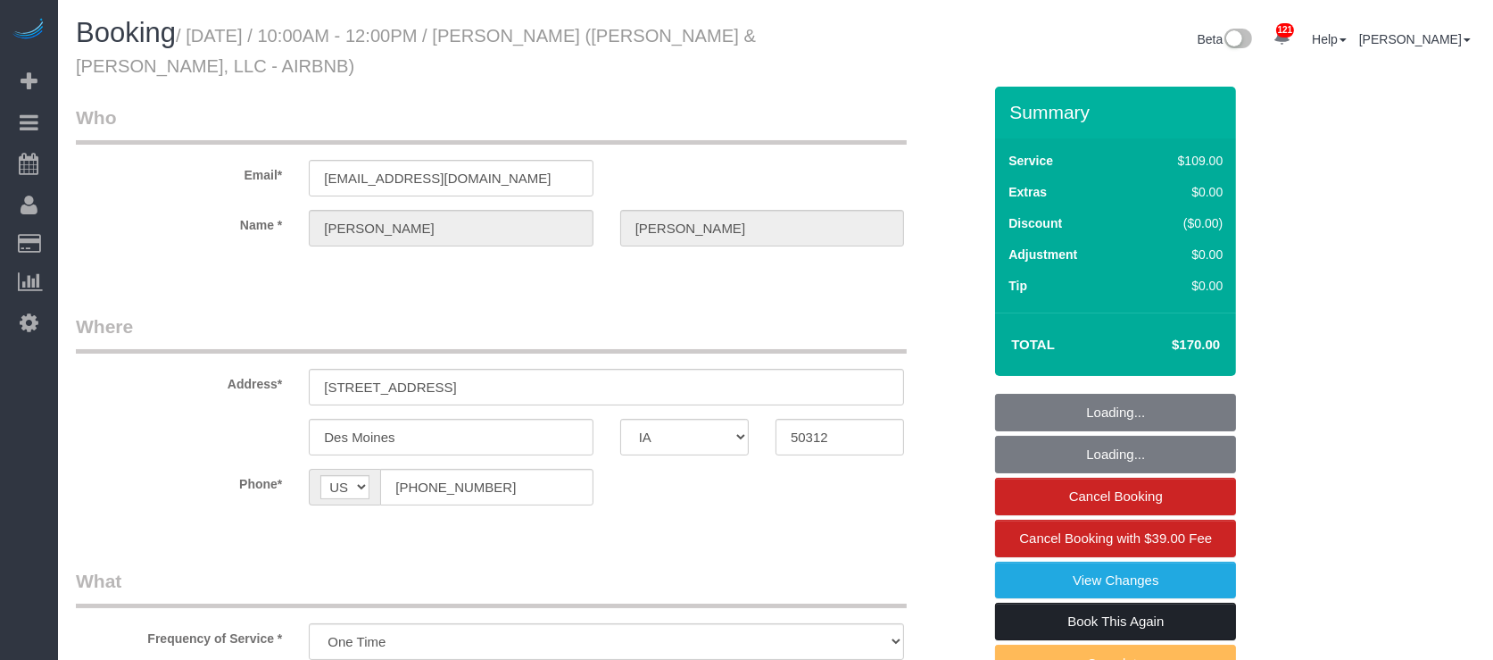
click at [1134, 615] on link "Book This Again" at bounding box center [1115, 621] width 241 height 37
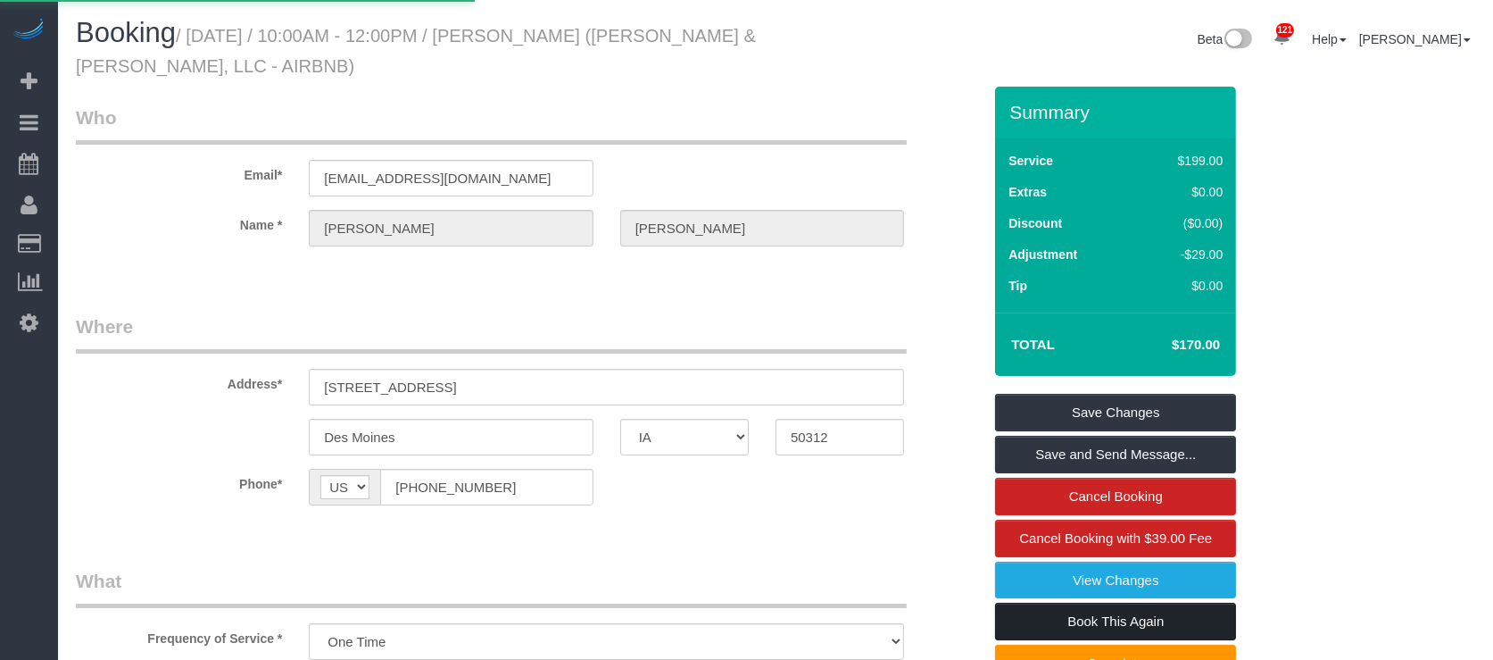
select select "IA"
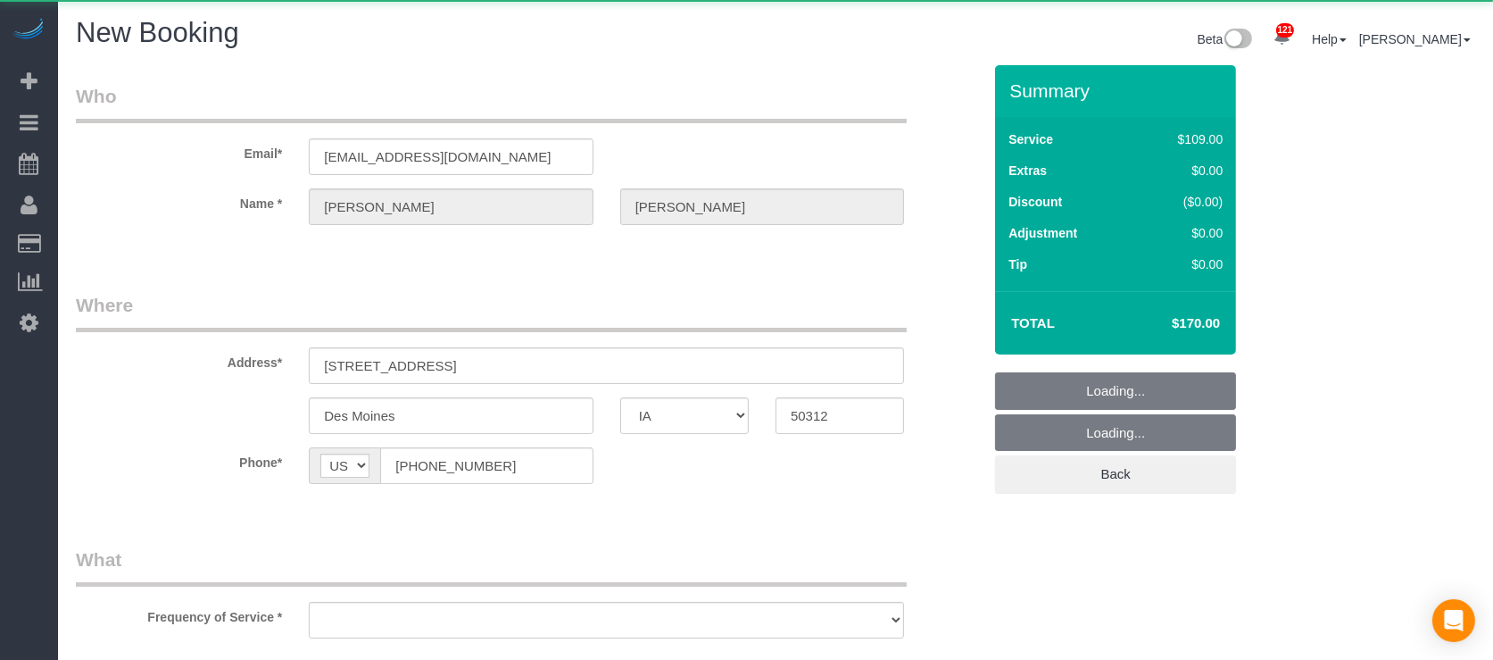
select select "string:fspay"
select select "object:1326"
select select "3"
select select "object:1424"
select select "3"
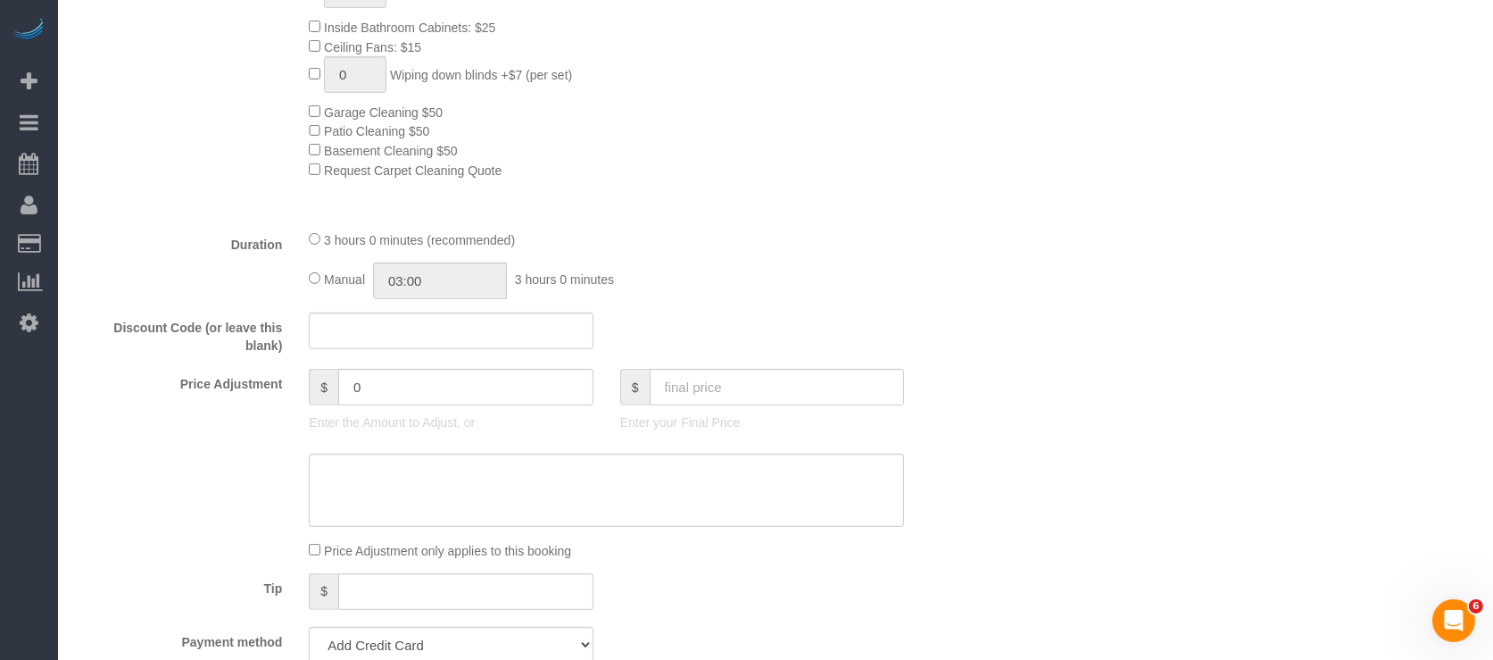
scroll to position [1010, 0]
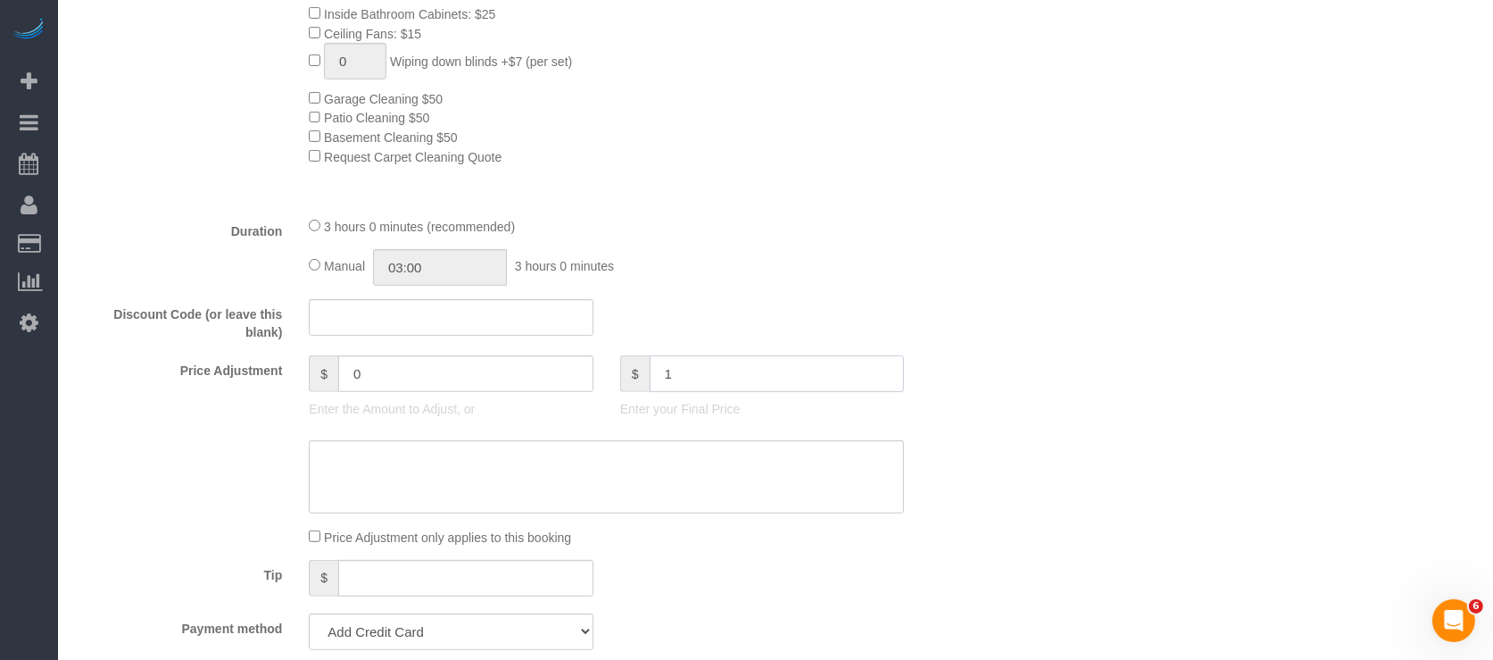
click at [721, 392] on input "1" at bounding box center [777, 373] width 255 height 37
type input "170"
type input "-29"
click at [723, 600] on div "Tip $" at bounding box center [528, 580] width 933 height 40
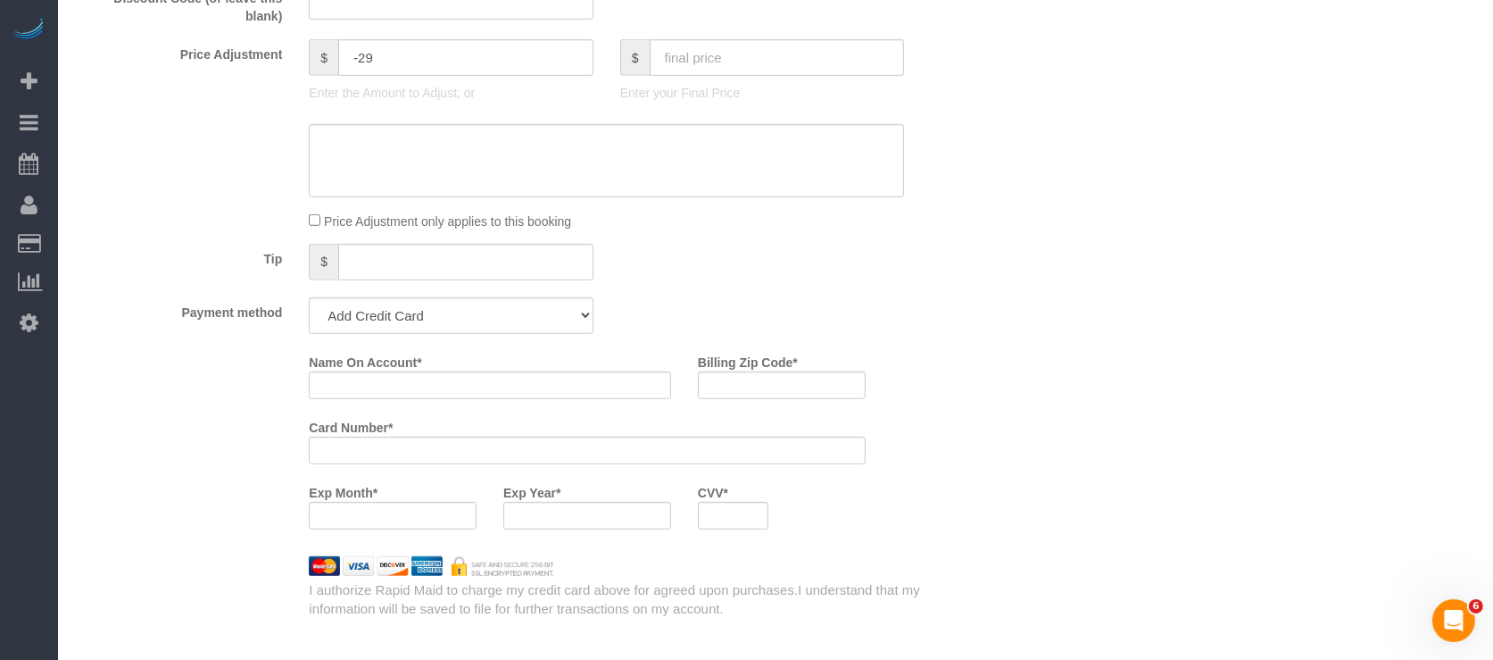
scroll to position [1331, 0]
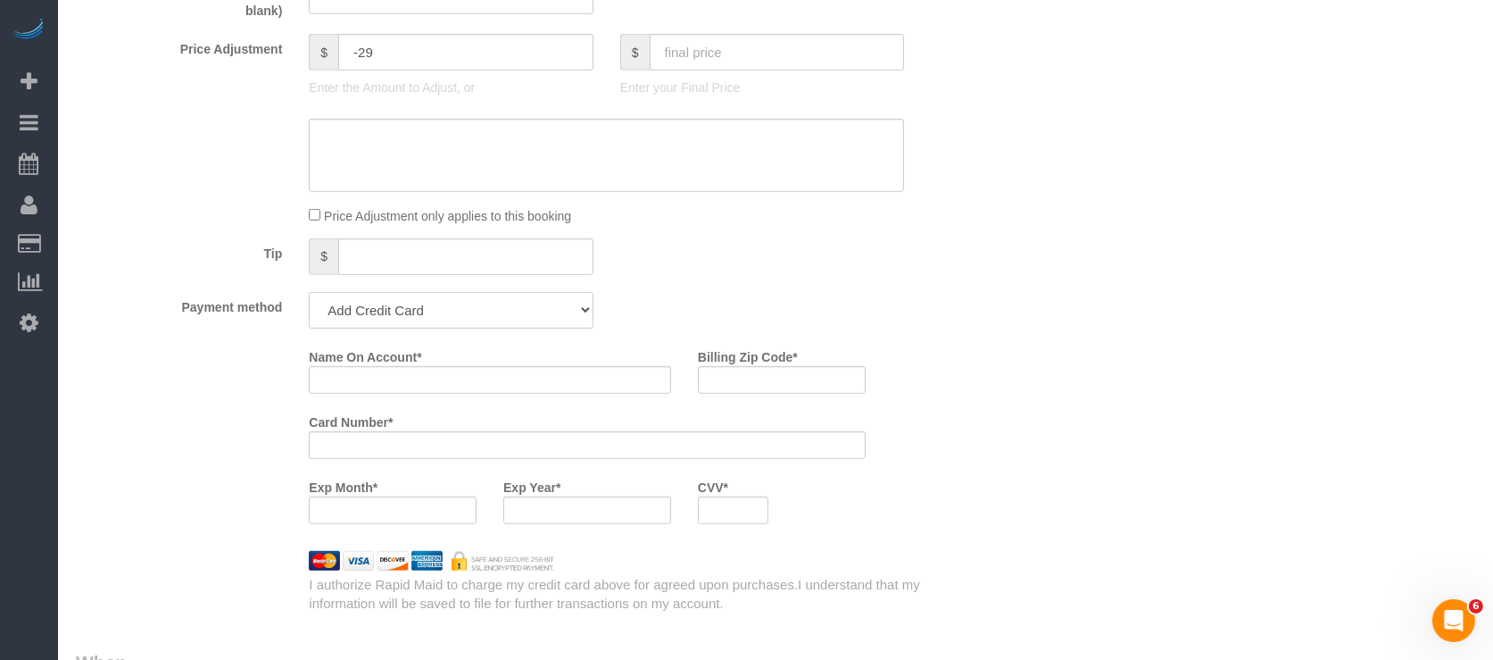
drag, startPoint x: 471, startPoint y: 319, endPoint x: 437, endPoint y: 408, distance: 95.8
select select "string:check"
click at [309, 302] on select "Add Credit Card Cash Check Paypal" at bounding box center [451, 310] width 284 height 37
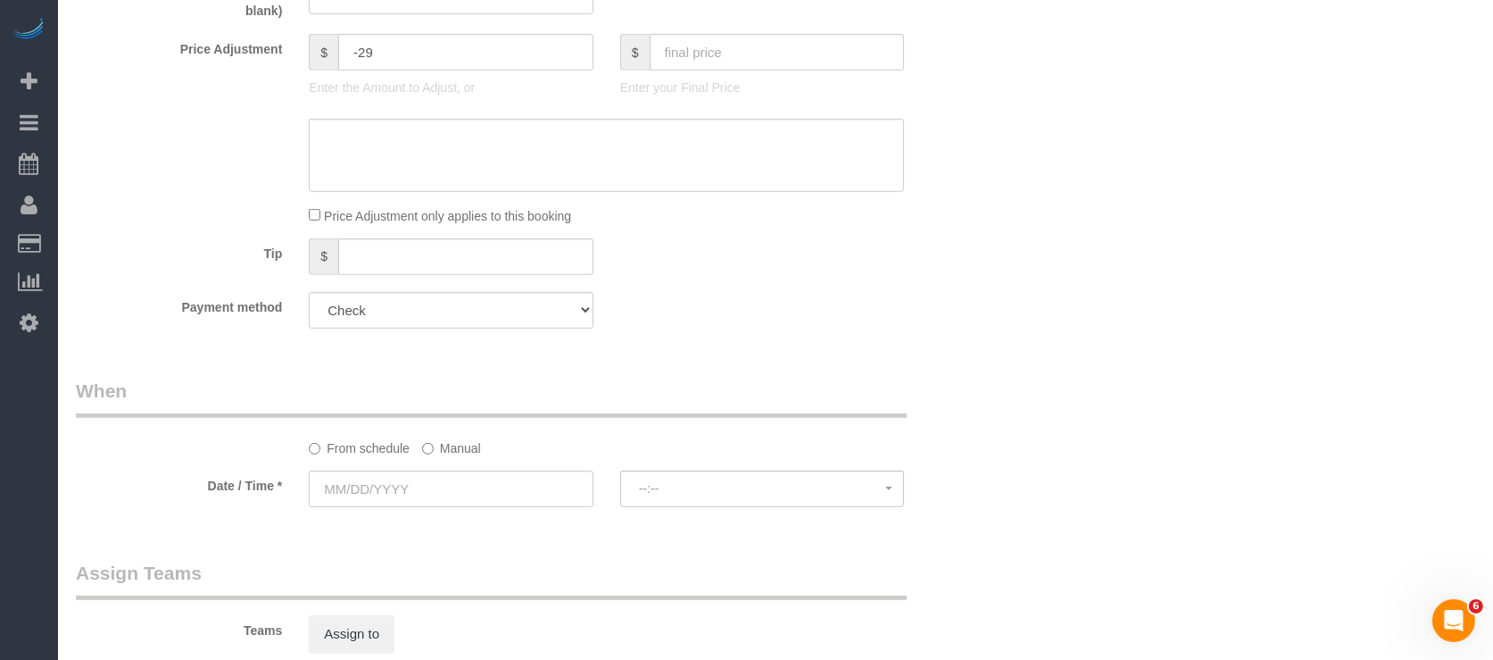
click at [453, 455] on label "Manual" at bounding box center [451, 445] width 59 height 24
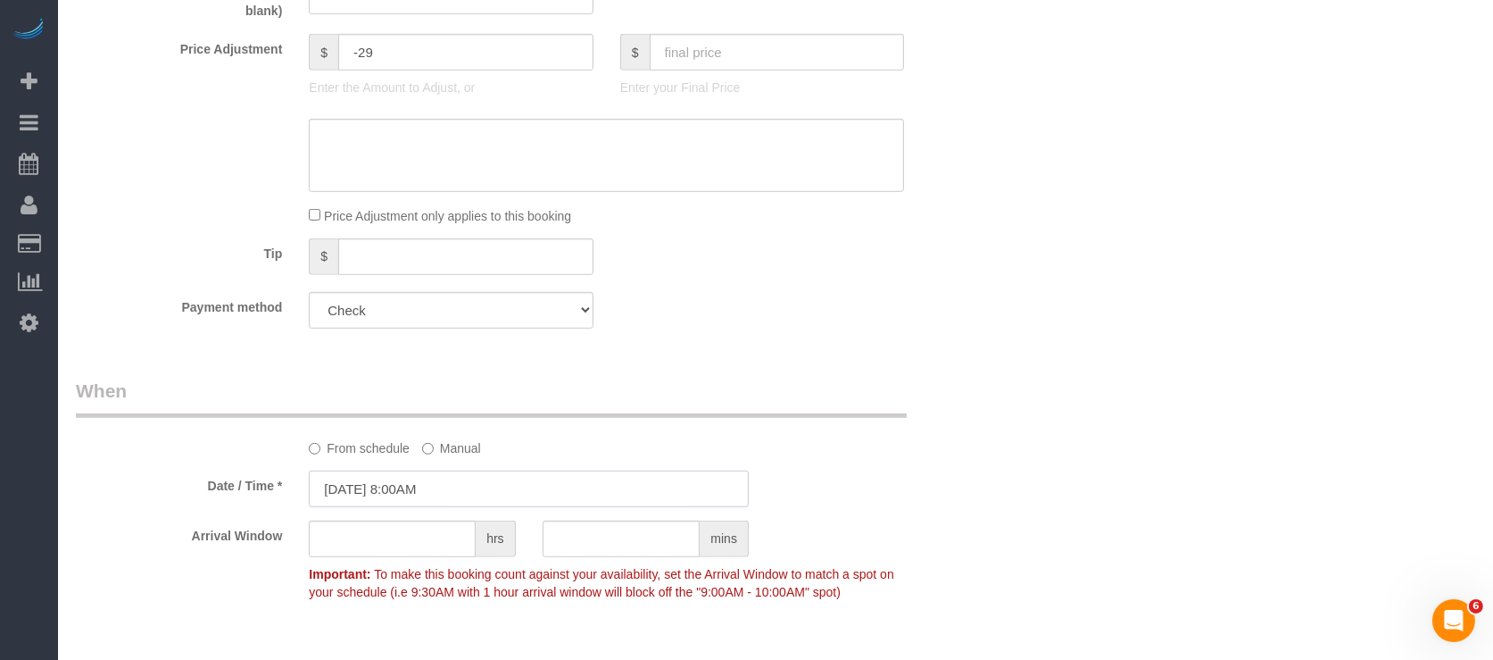
click at [407, 490] on input "[DATE] 8:00AM" at bounding box center [529, 488] width 440 height 37
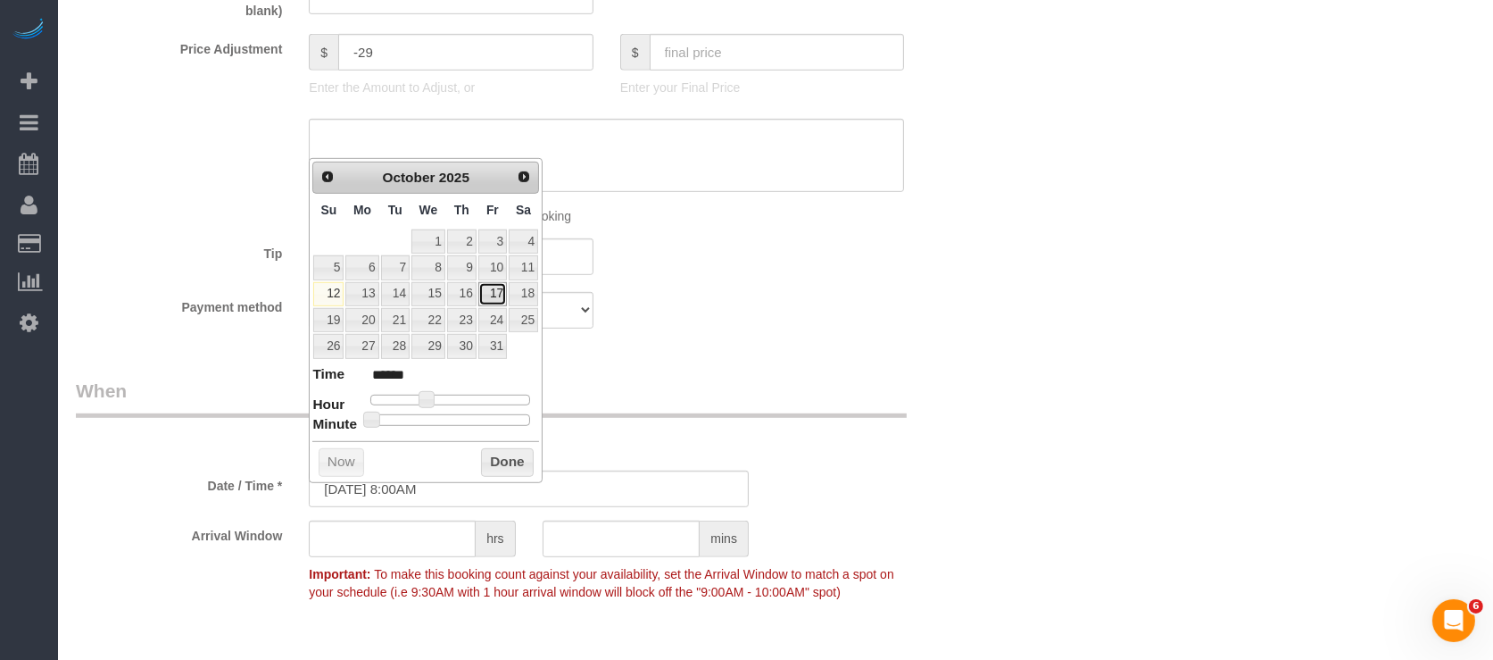
click at [493, 289] on link "17" at bounding box center [492, 294] width 29 height 24
type input "[DATE] 9:00AM"
type input "******"
type input "[DATE] 10:00AM"
type input "*******"
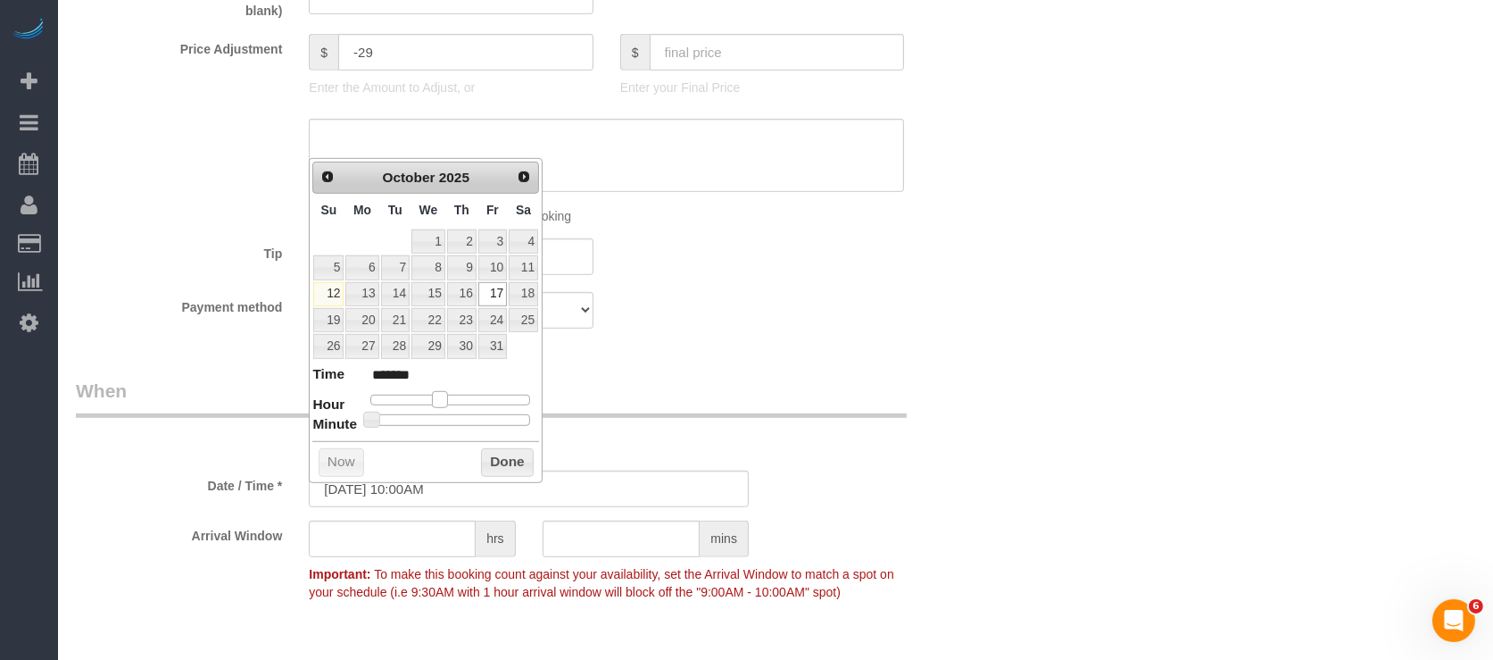
drag, startPoint x: 428, startPoint y: 402, endPoint x: 445, endPoint y: 402, distance: 17.0
click at [445, 402] on span at bounding box center [440, 399] width 16 height 16
click at [513, 451] on button "Done" at bounding box center [507, 462] width 53 height 29
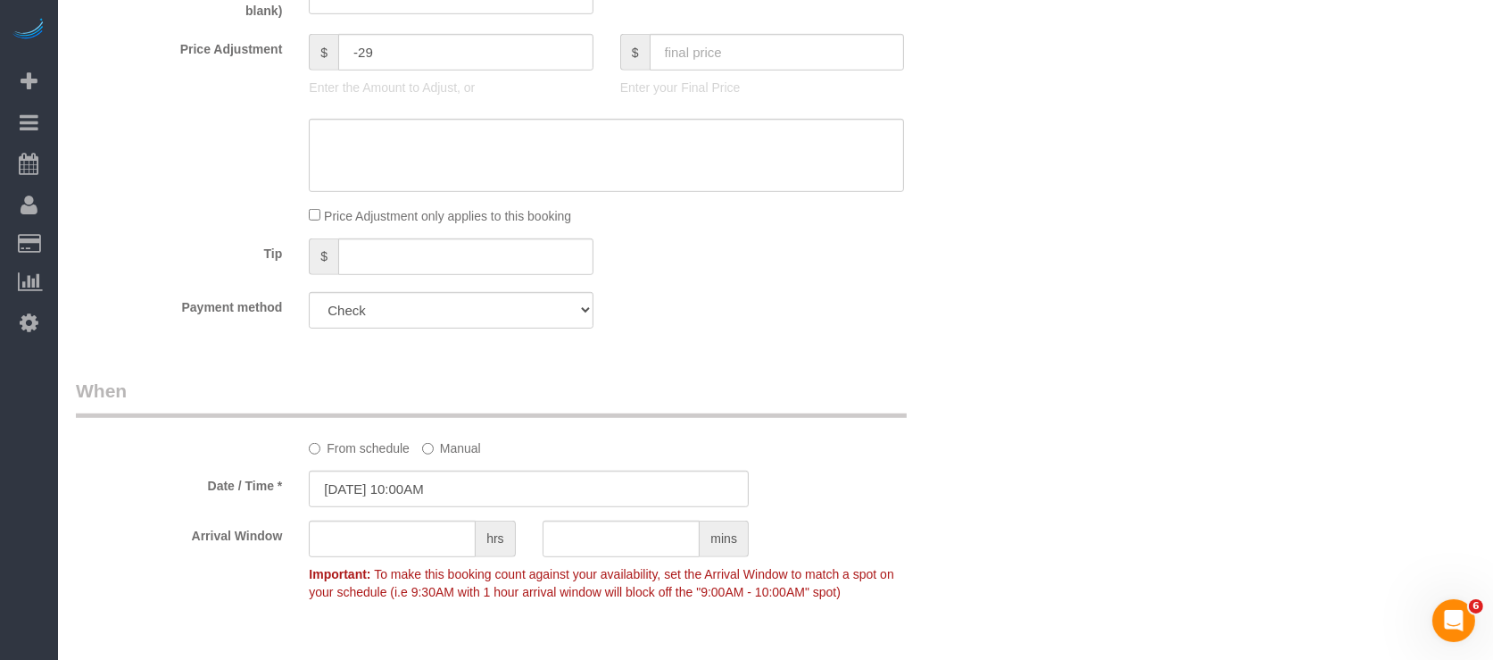
click at [1083, 502] on div "Who Email* [EMAIL_ADDRESS][DOMAIN_NAME] Name * [PERSON_NAME][GEOGRAPHIC_DATA] W…" at bounding box center [776, 61] width 1400 height 2655
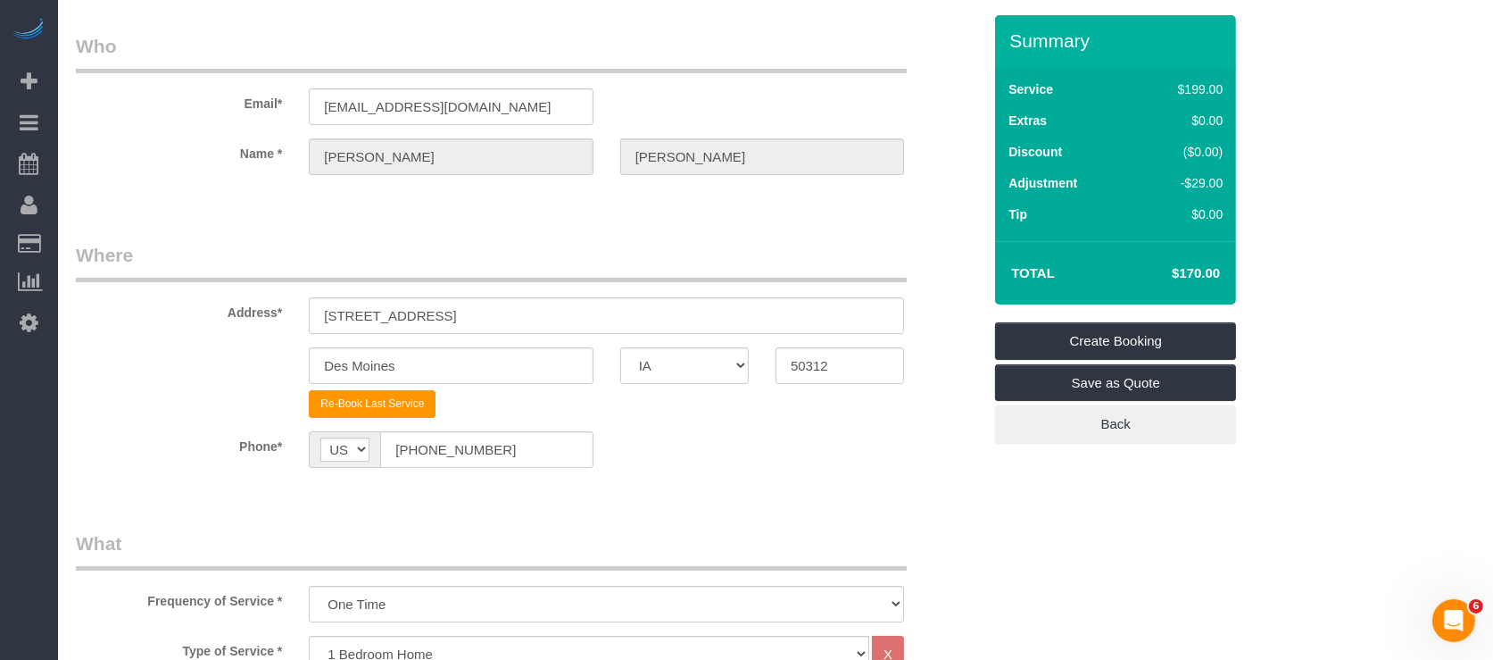
scroll to position [0, 0]
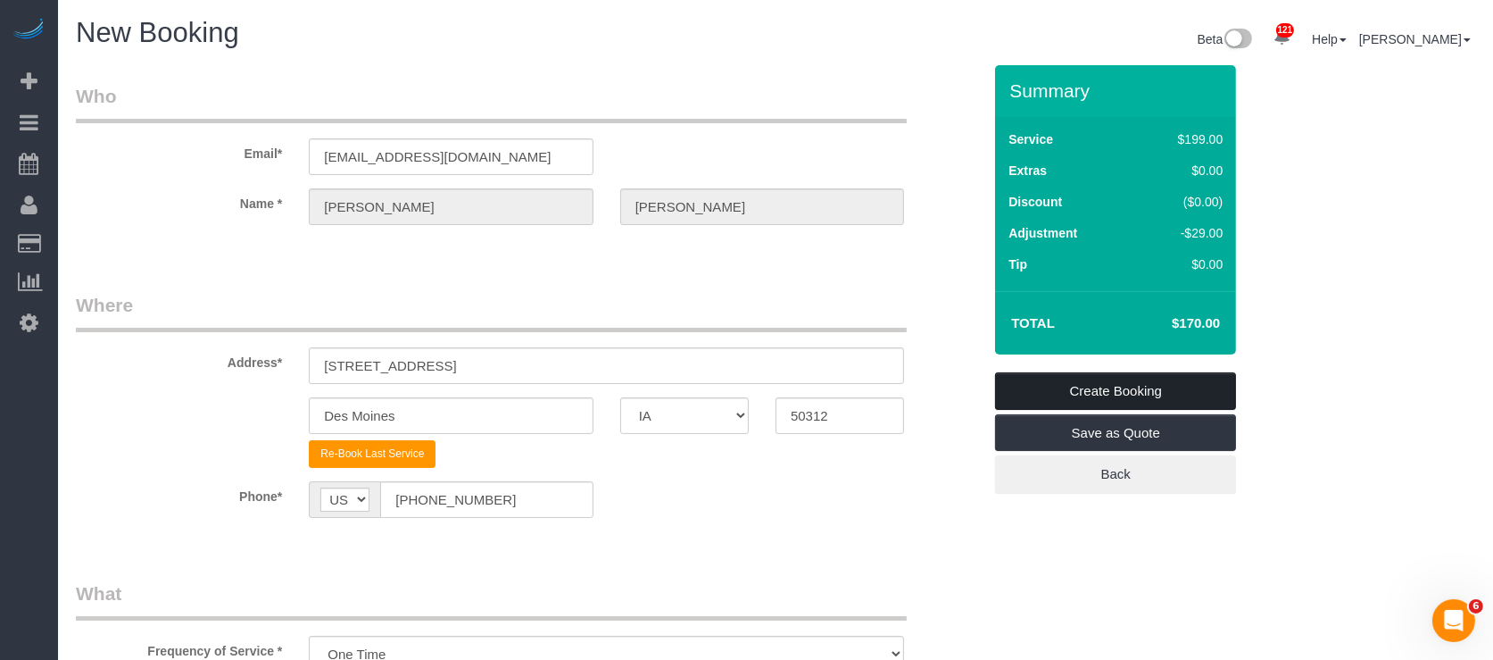
click at [1069, 385] on link "Create Booking" at bounding box center [1115, 390] width 241 height 37
